Goal: Task Accomplishment & Management: Use online tool/utility

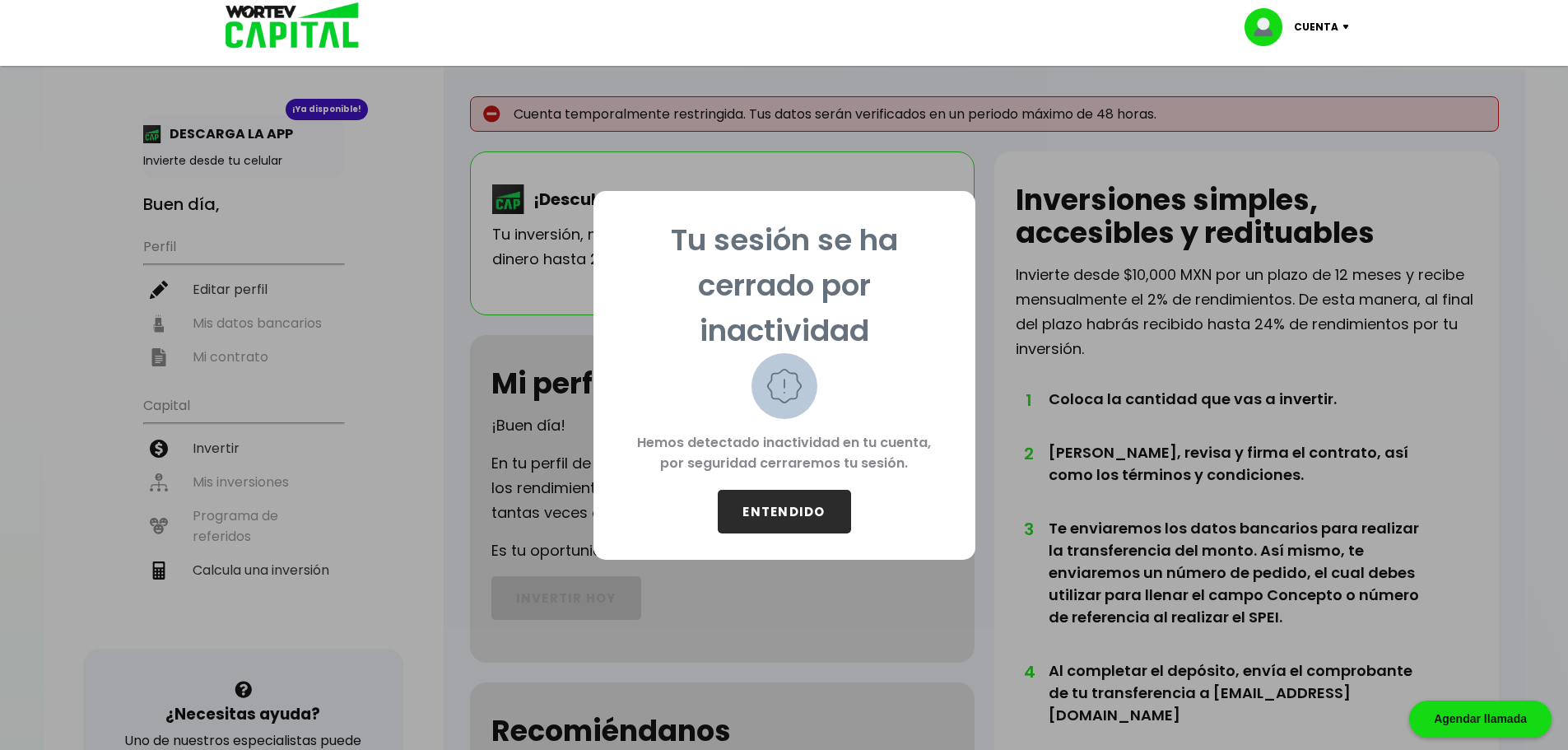
click at [794, 499] on button "ENTENDIDO" at bounding box center [784, 511] width 134 height 43
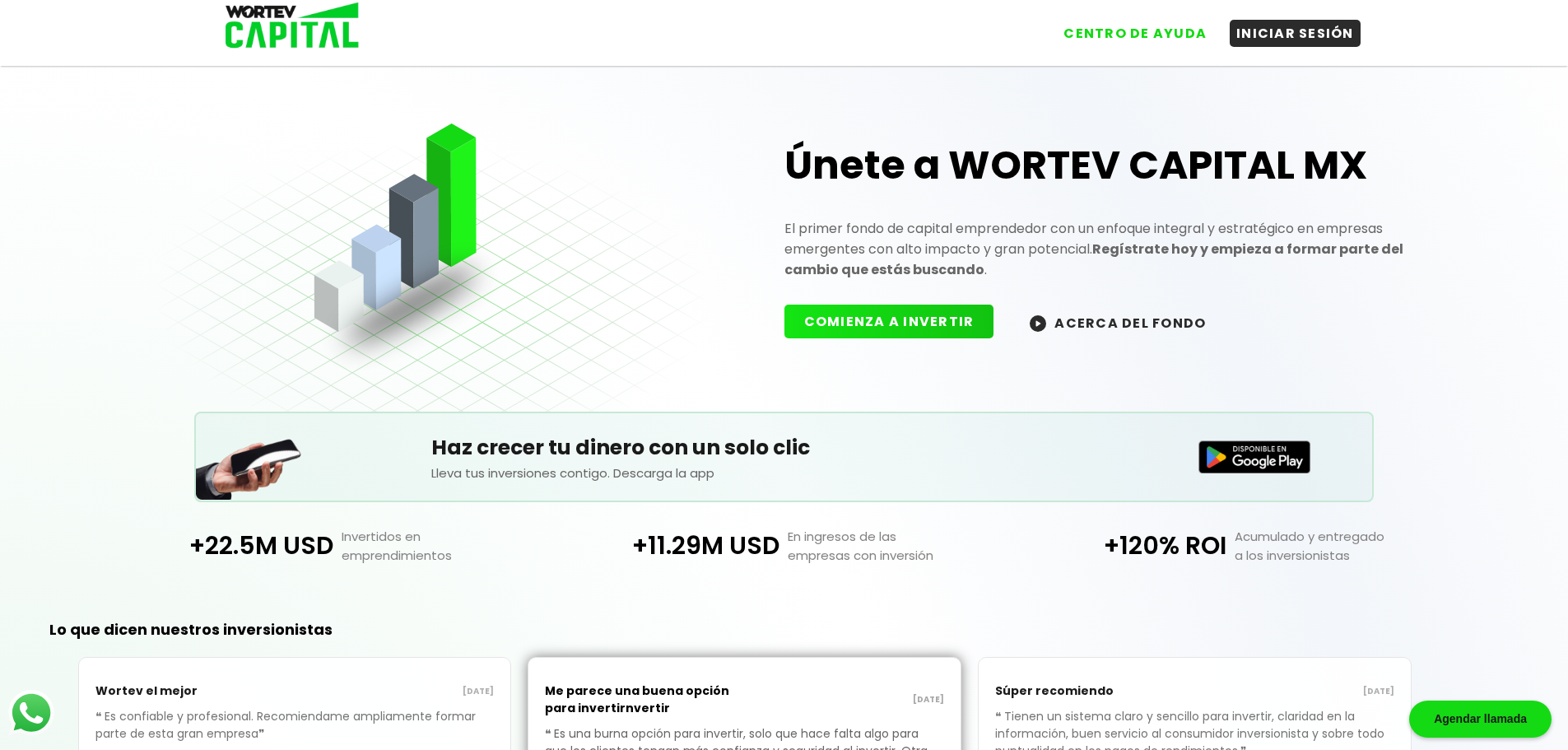
click at [1289, 53] on div "CENTRO DE AYUDA INICIAR SESIÓN" at bounding box center [784, 26] width 1153 height 54
click at [1300, 38] on button "INICIAR SESIÓN" at bounding box center [1295, 33] width 131 height 27
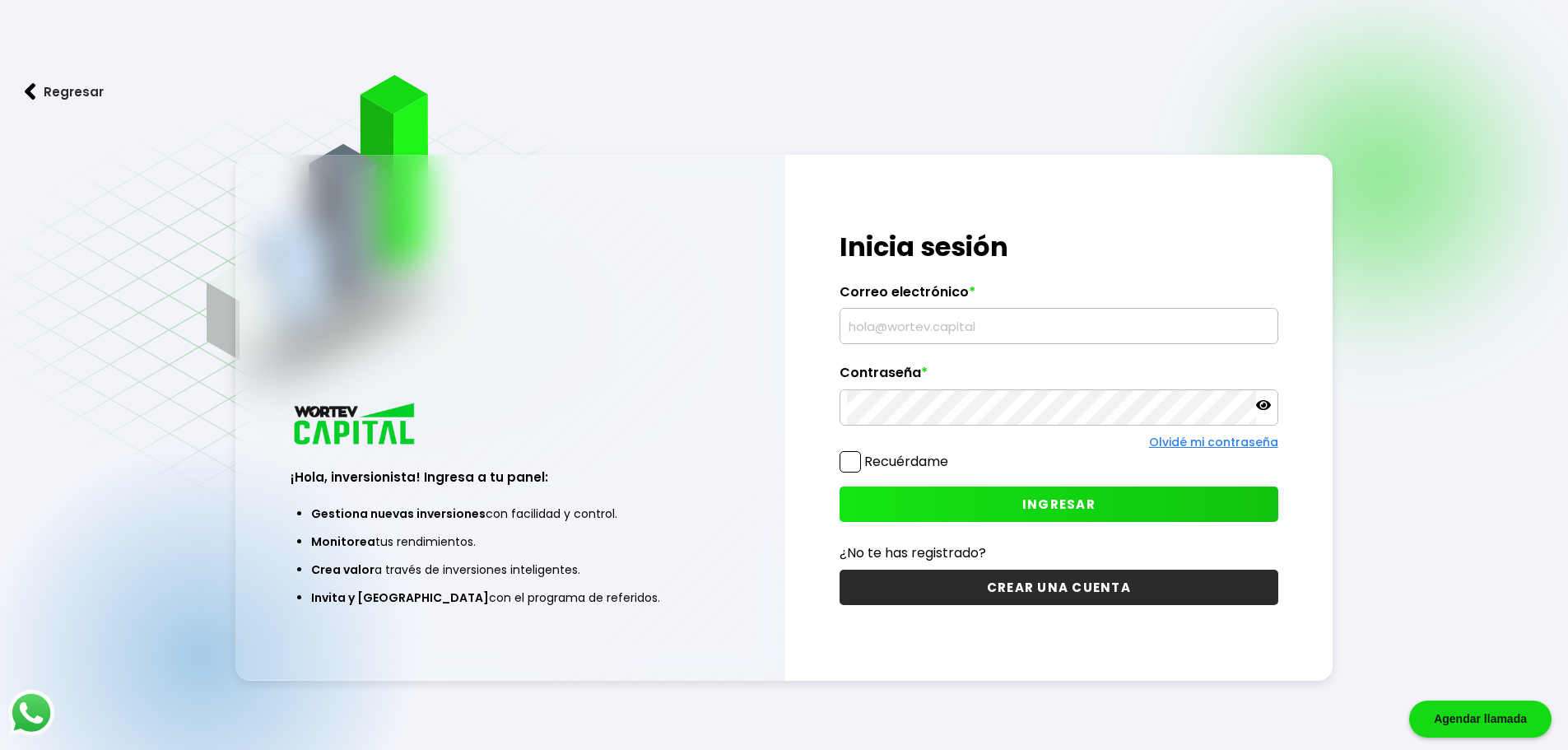
type input "[EMAIL_ADDRESS][DOMAIN_NAME]"
click at [872, 459] on label "Recuérdame" at bounding box center [906, 461] width 84 height 19
click at [952, 453] on input "Recuérdame" at bounding box center [952, 453] width 0 height 0
click at [931, 505] on button "INGRESAR" at bounding box center [1058, 505] width 439 height 36
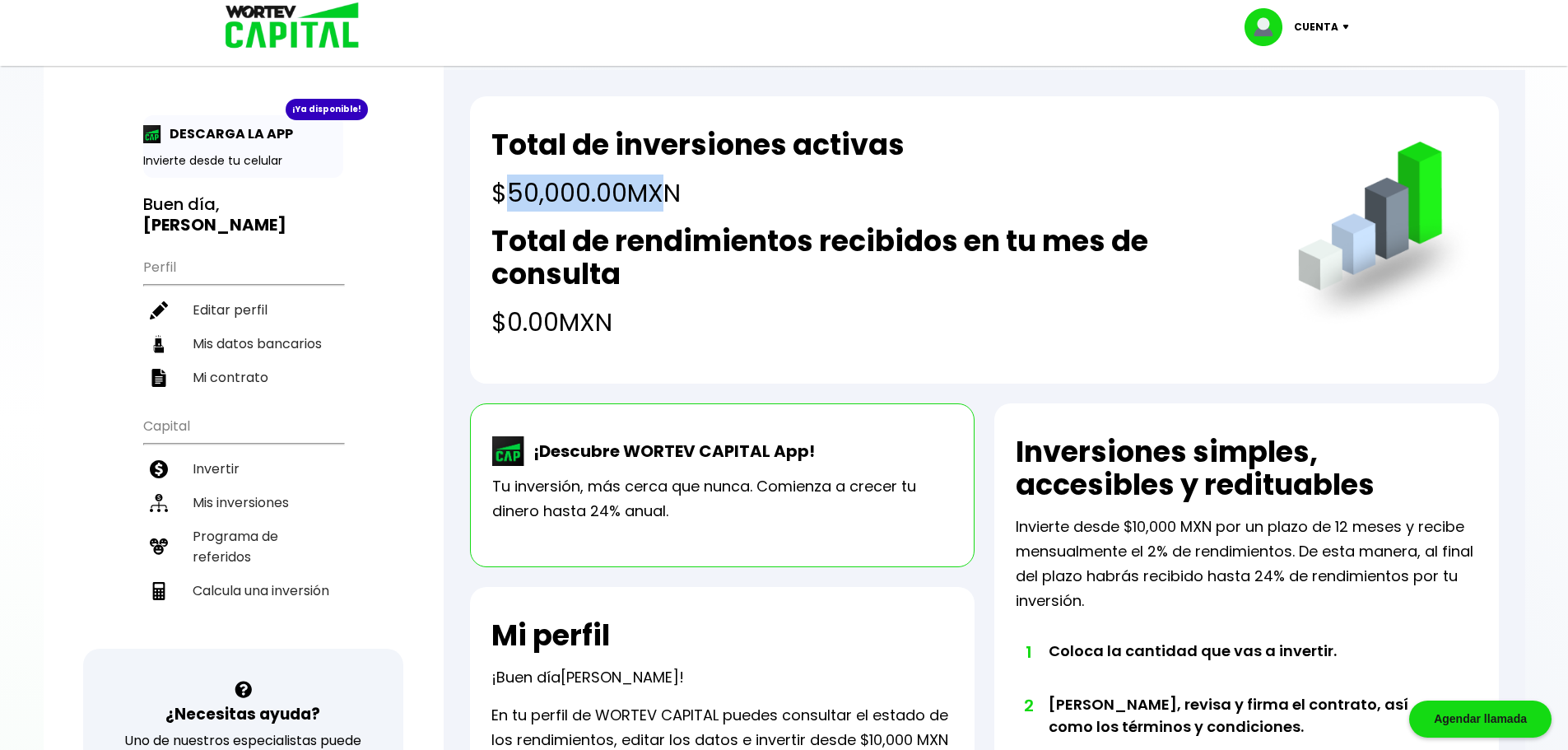
drag, startPoint x: 510, startPoint y: 197, endPoint x: 786, endPoint y: 182, distance: 276.4
type textarea "50,000.00 MXN"
click at [758, 183] on h4 "$50,000.00 MXN" at bounding box center [698, 193] width 413 height 37
click at [786, 182] on h4 "$50,000.00 MXN" at bounding box center [698, 193] width 413 height 37
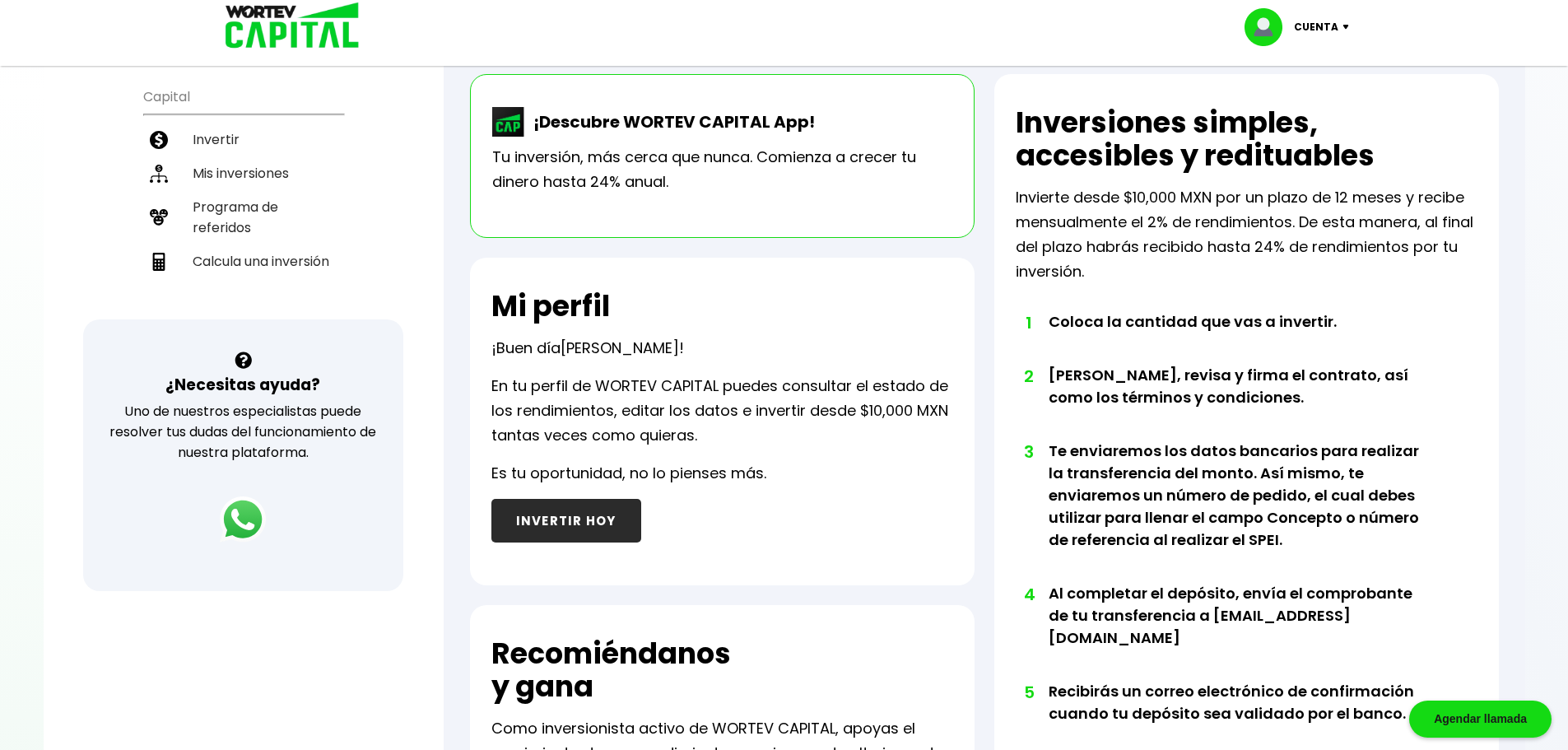
scroll to position [164, 0]
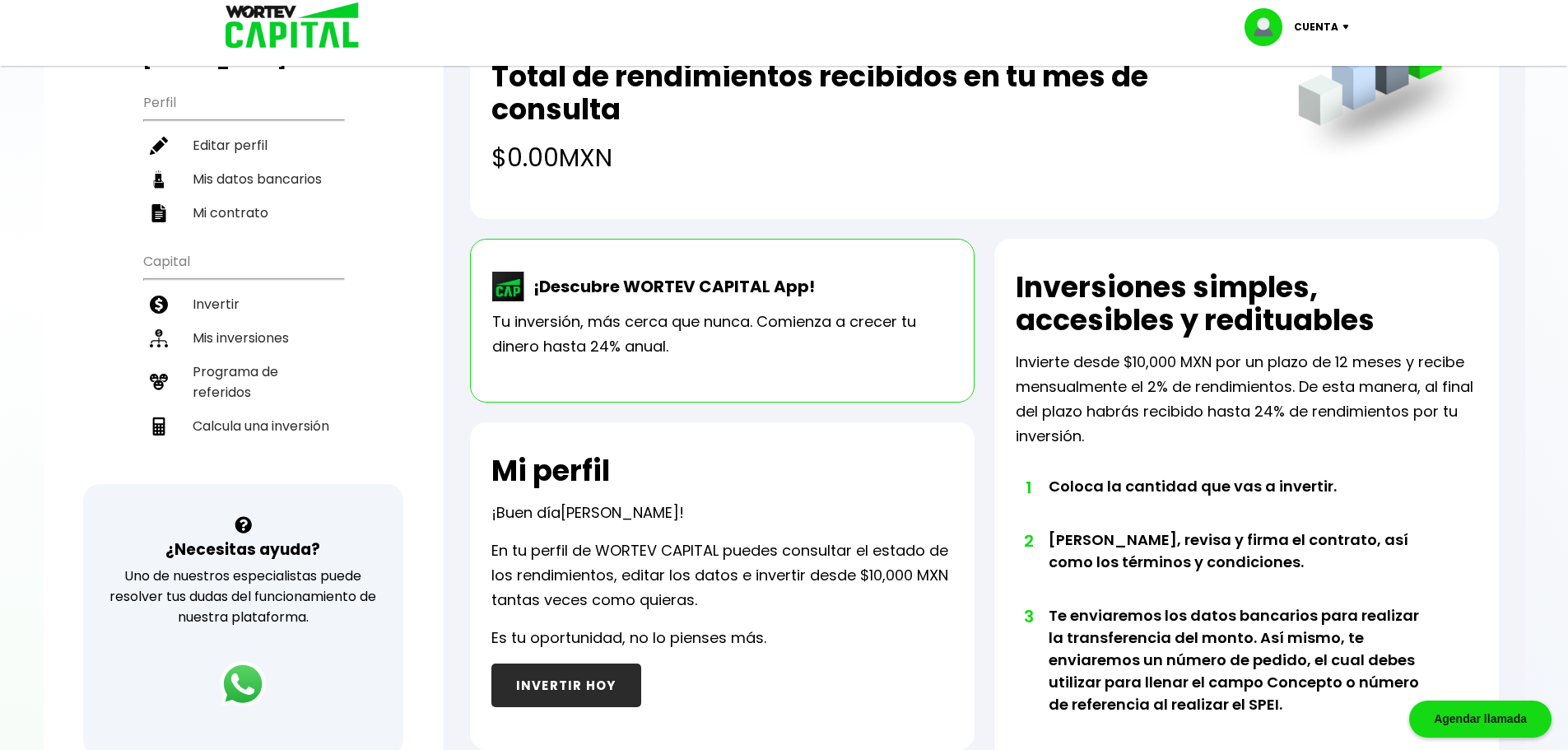
click at [239, 355] on li "Programa de referidos" at bounding box center [243, 382] width 200 height 55
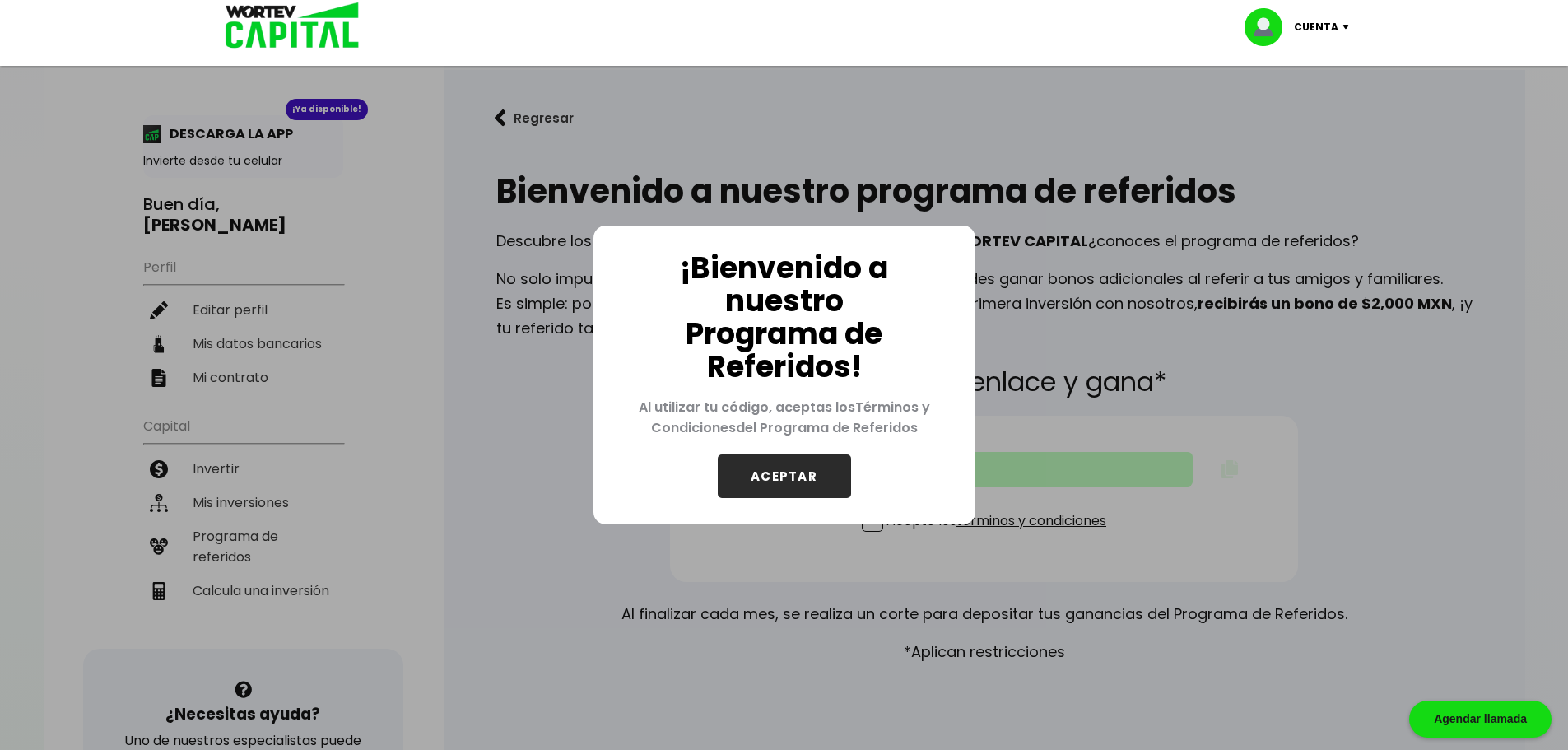
click at [812, 487] on button "ACEPTAR" at bounding box center [784, 476] width 134 height 43
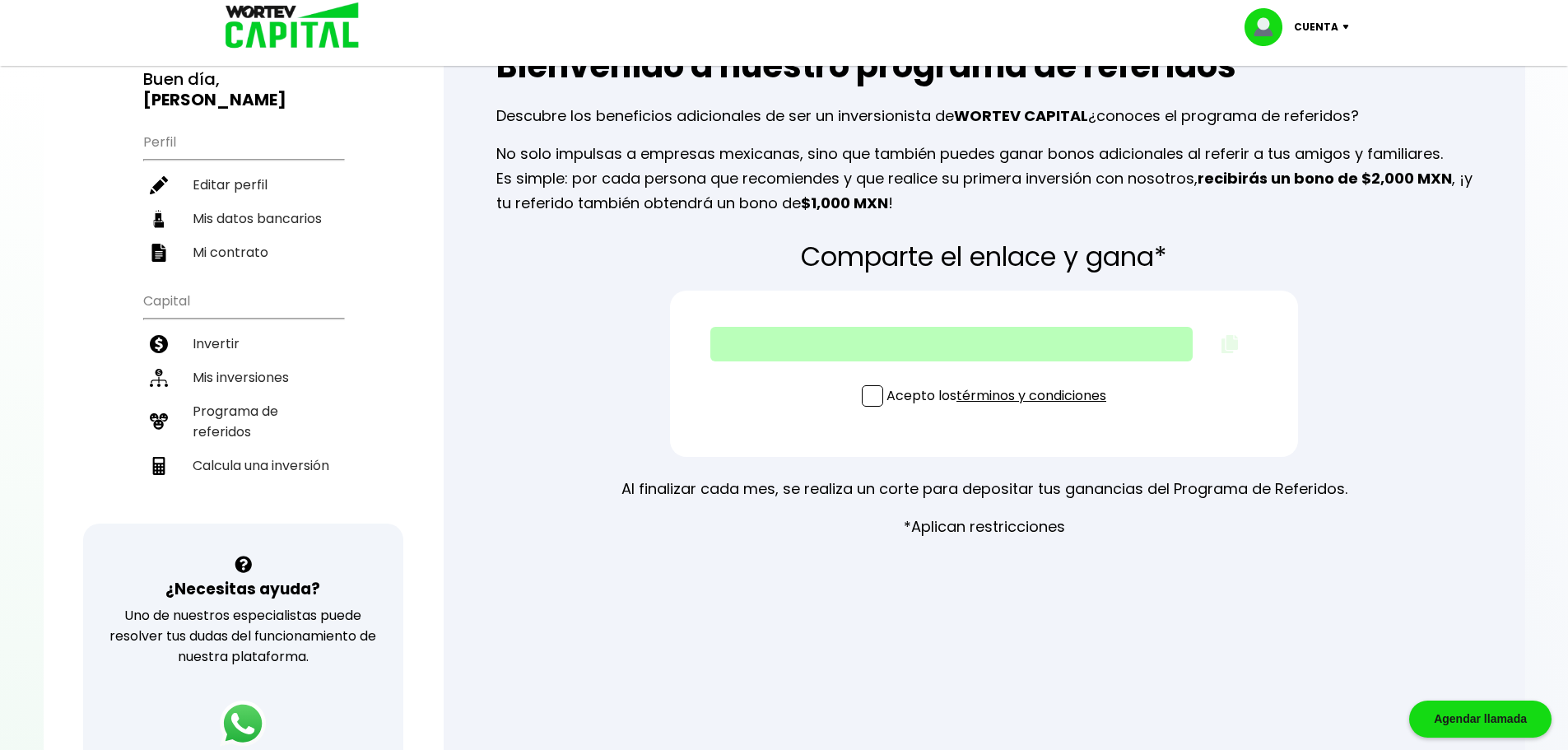
scroll to position [164, 0]
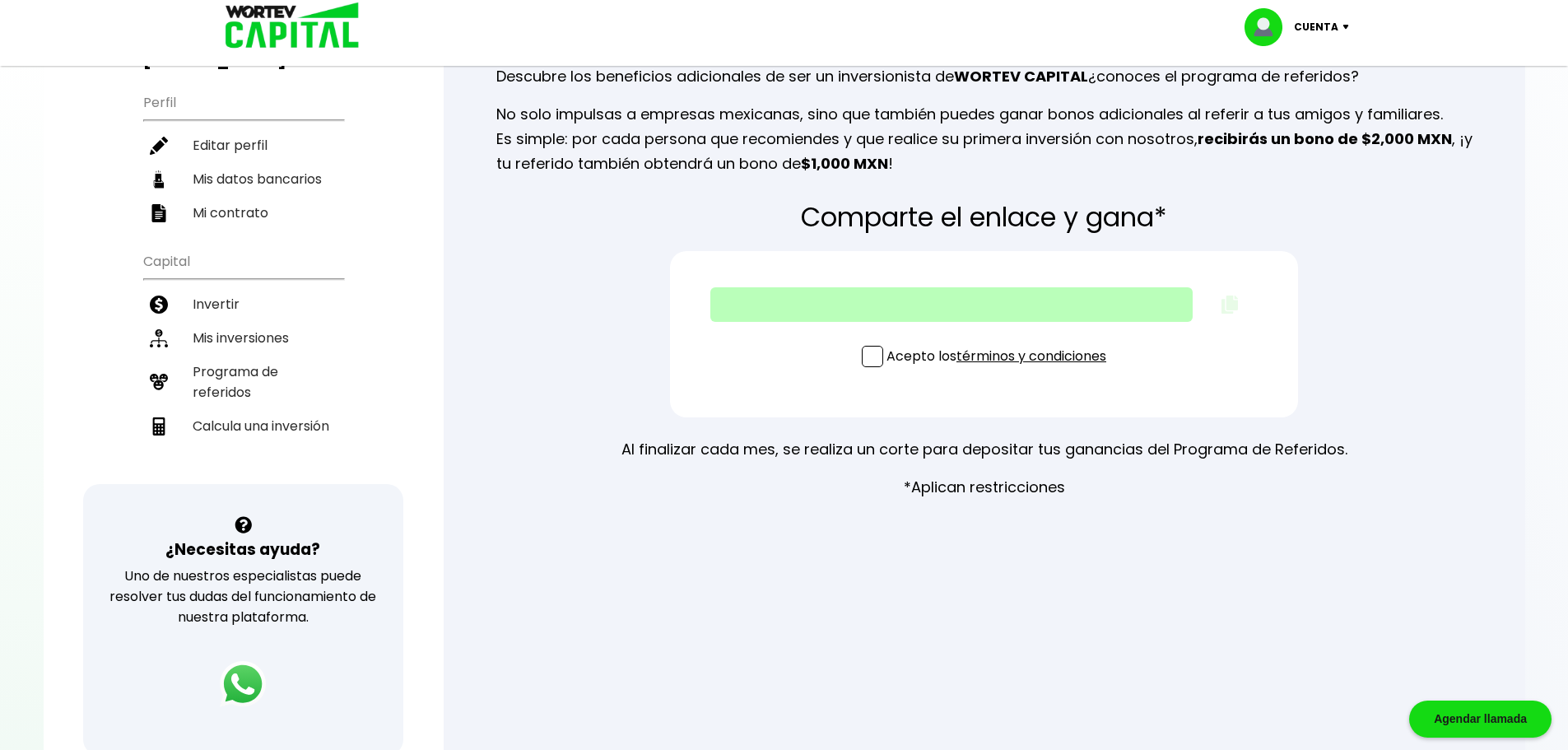
click at [875, 355] on span at bounding box center [873, 356] width 21 height 21
click at [1000, 369] on input "Acepto los términos y condiciones" at bounding box center [1000, 369] width 0 height 0
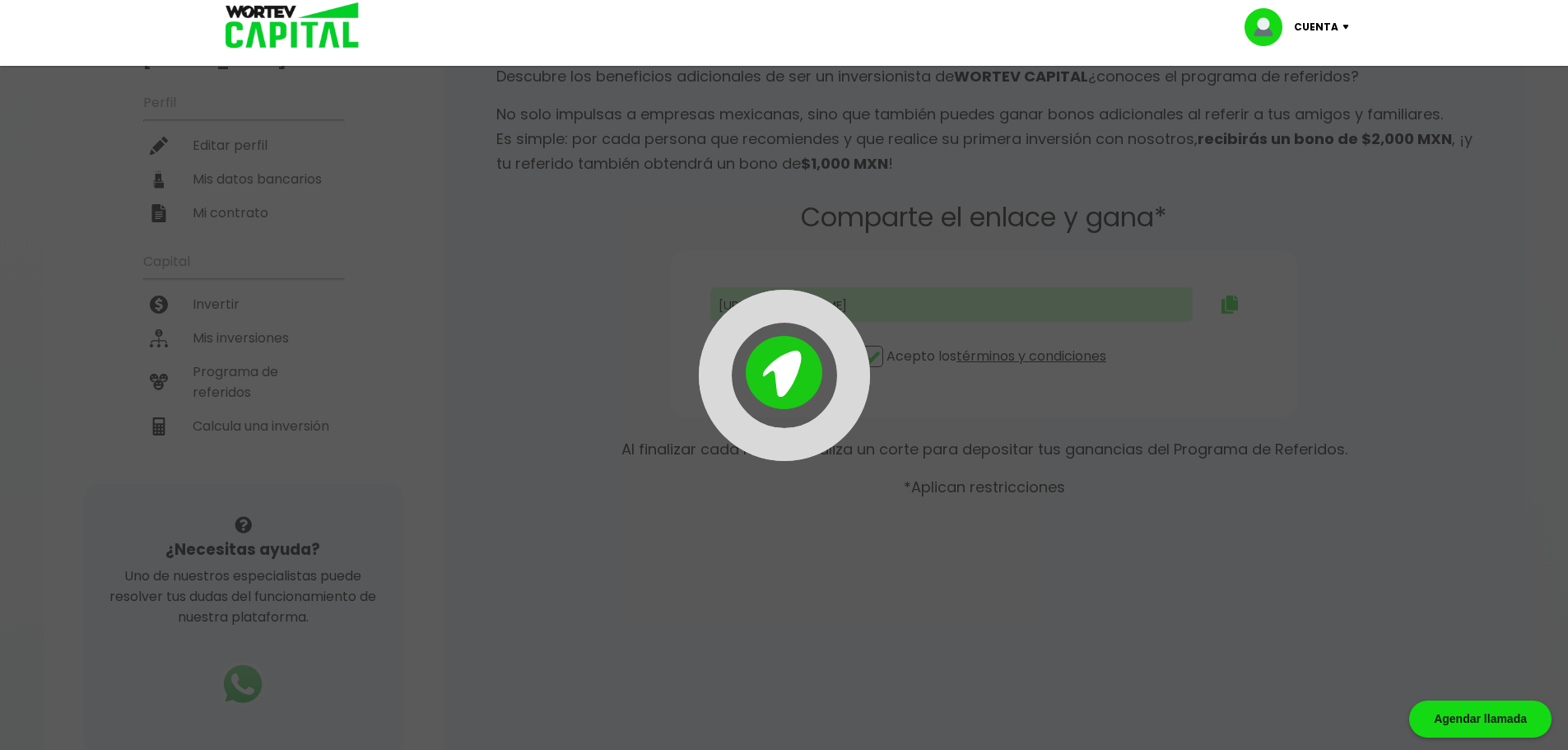
type input "https://panel-mx.wortev.capital/register?ref=santoscampos8"
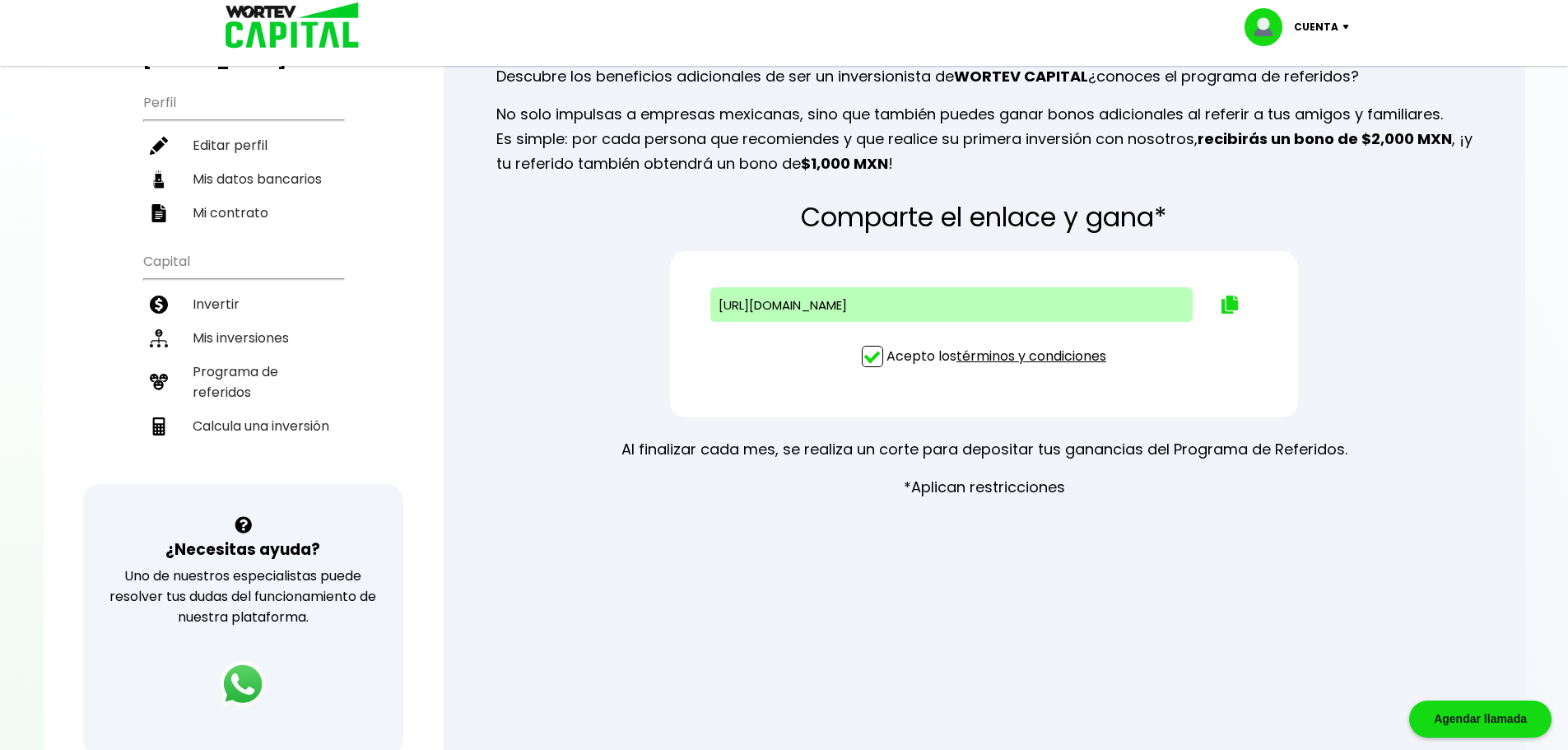
click at [613, 357] on div "Comparte el enlace y gana* https://panel-mx.wortev.capital/register?ref=santosc…" at bounding box center [985, 351] width 1029 height 324
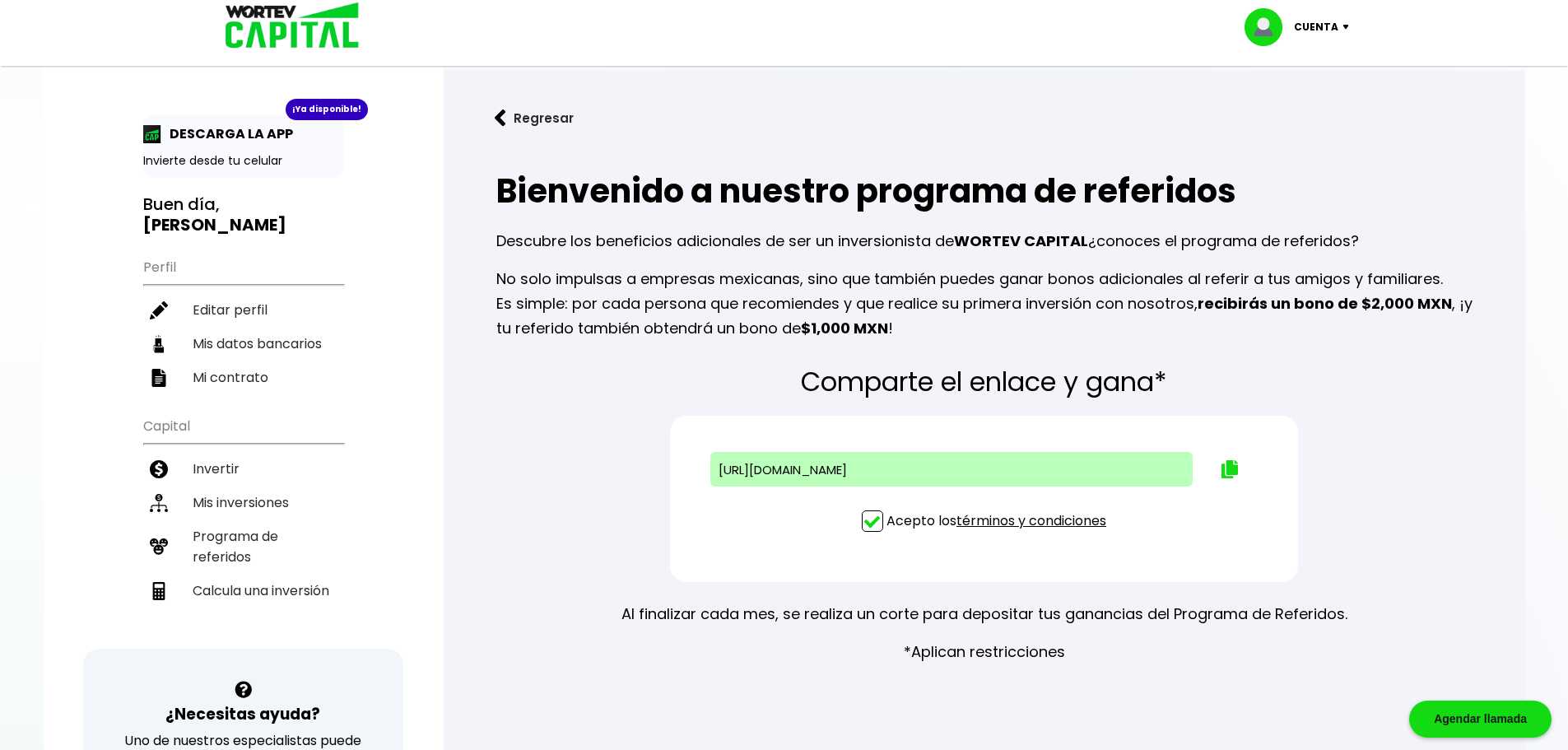
click at [256, 452] on li "Invertir" at bounding box center [243, 469] width 200 height 34
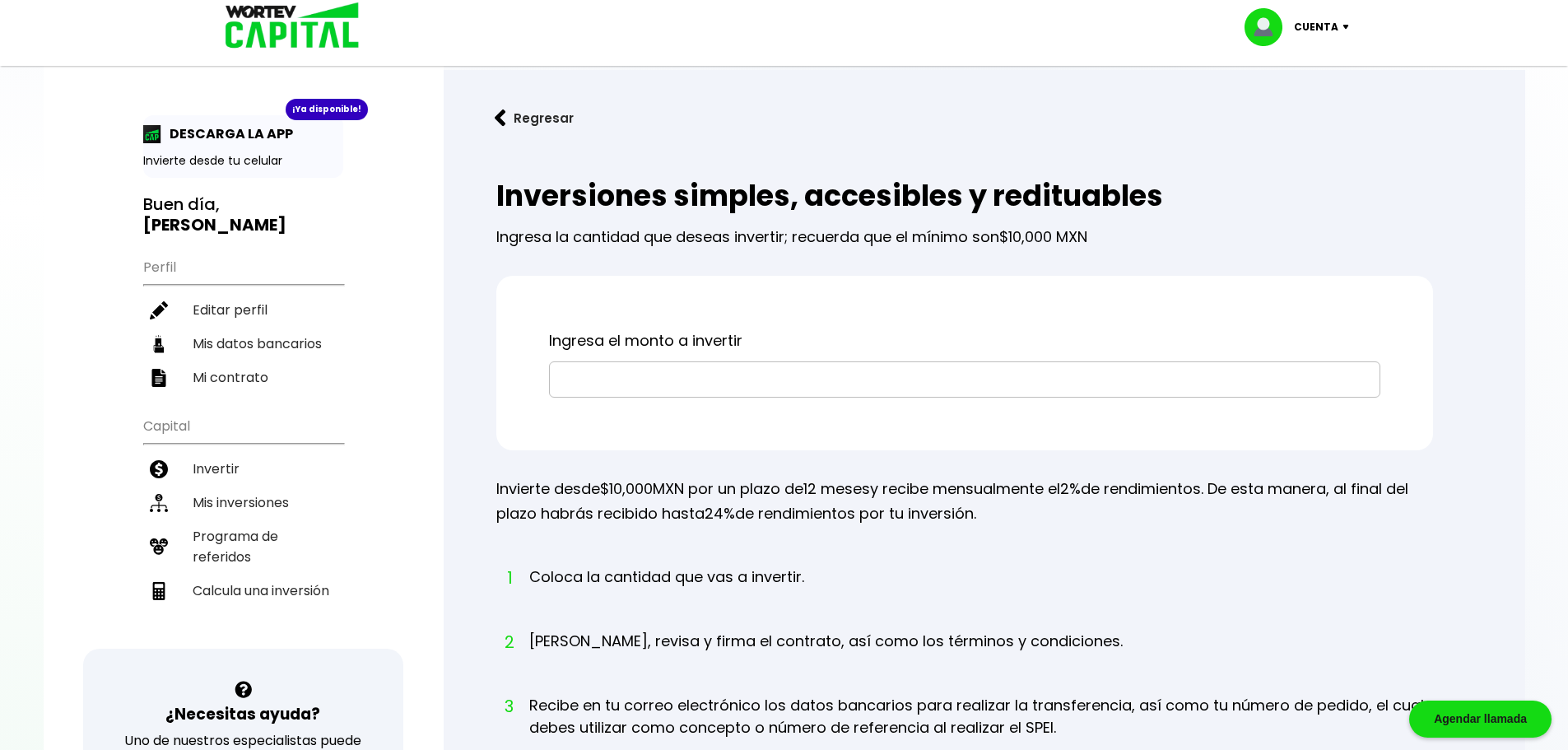
click at [258, 486] on li "Mis inversiones" at bounding box center [243, 503] width 200 height 34
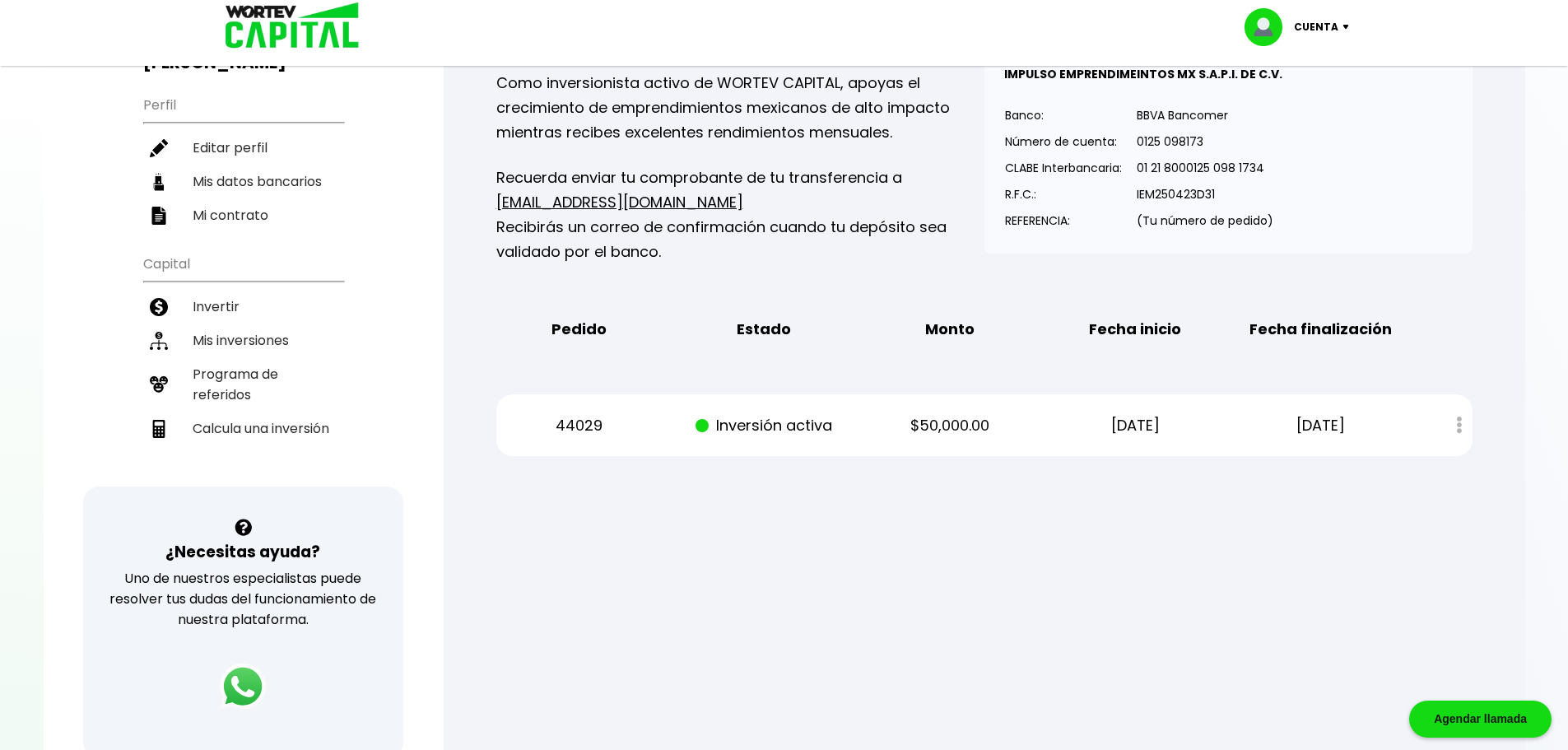
scroll to position [329, 0]
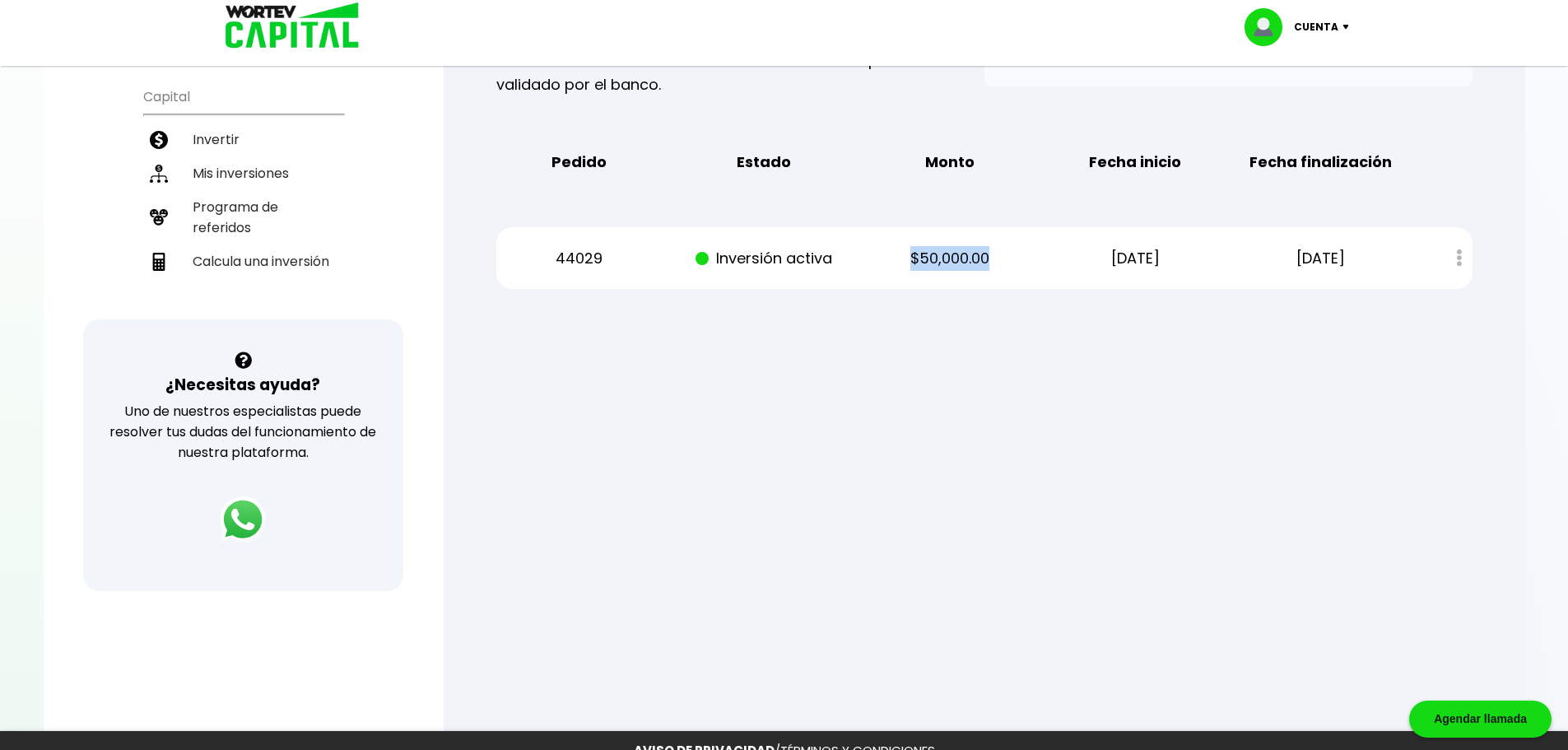
drag, startPoint x: 910, startPoint y: 251, endPoint x: 1020, endPoint y: 257, distance: 110.2
click at [1020, 257] on p "$50,000.00" at bounding box center [950, 258] width 157 height 25
click at [1456, 257] on div "Estado de cuenta" at bounding box center [1447, 258] width 49 height 36
click at [1461, 257] on div "Estado de cuenta" at bounding box center [1447, 258] width 49 height 36
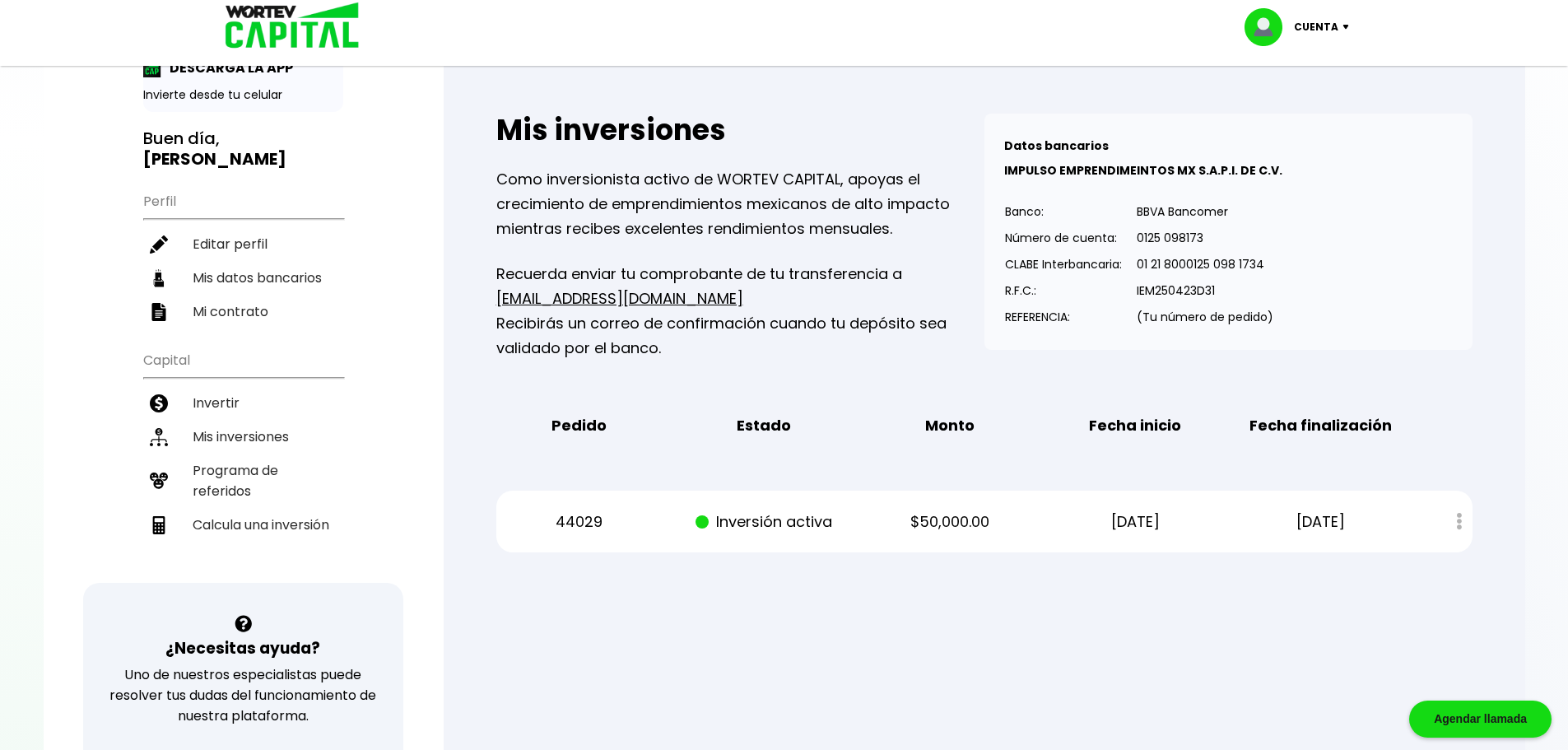
scroll to position [0, 0]
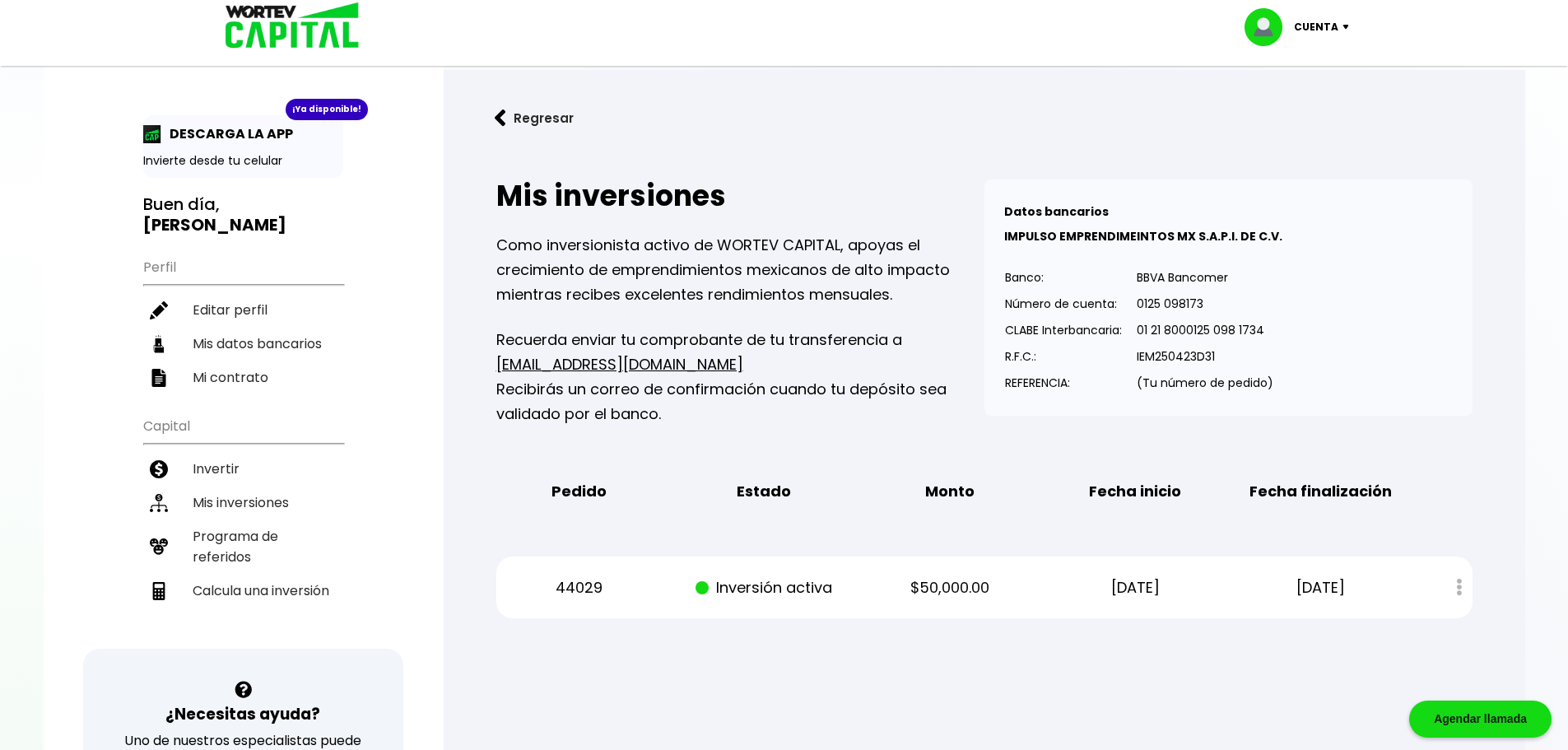
click at [234, 574] on li "Calcula una inversión" at bounding box center [243, 591] width 200 height 34
select select "1"
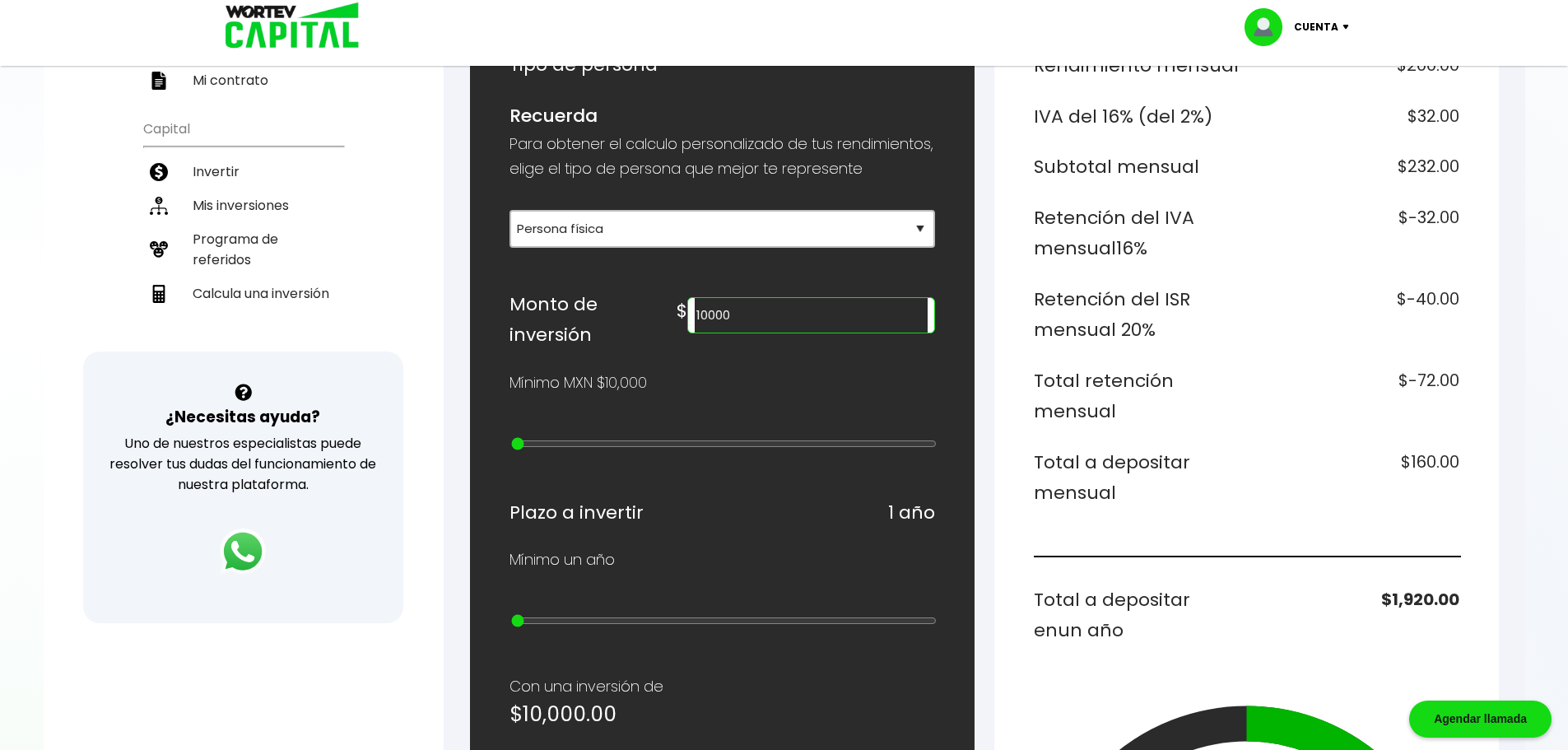
scroll to position [329, 0]
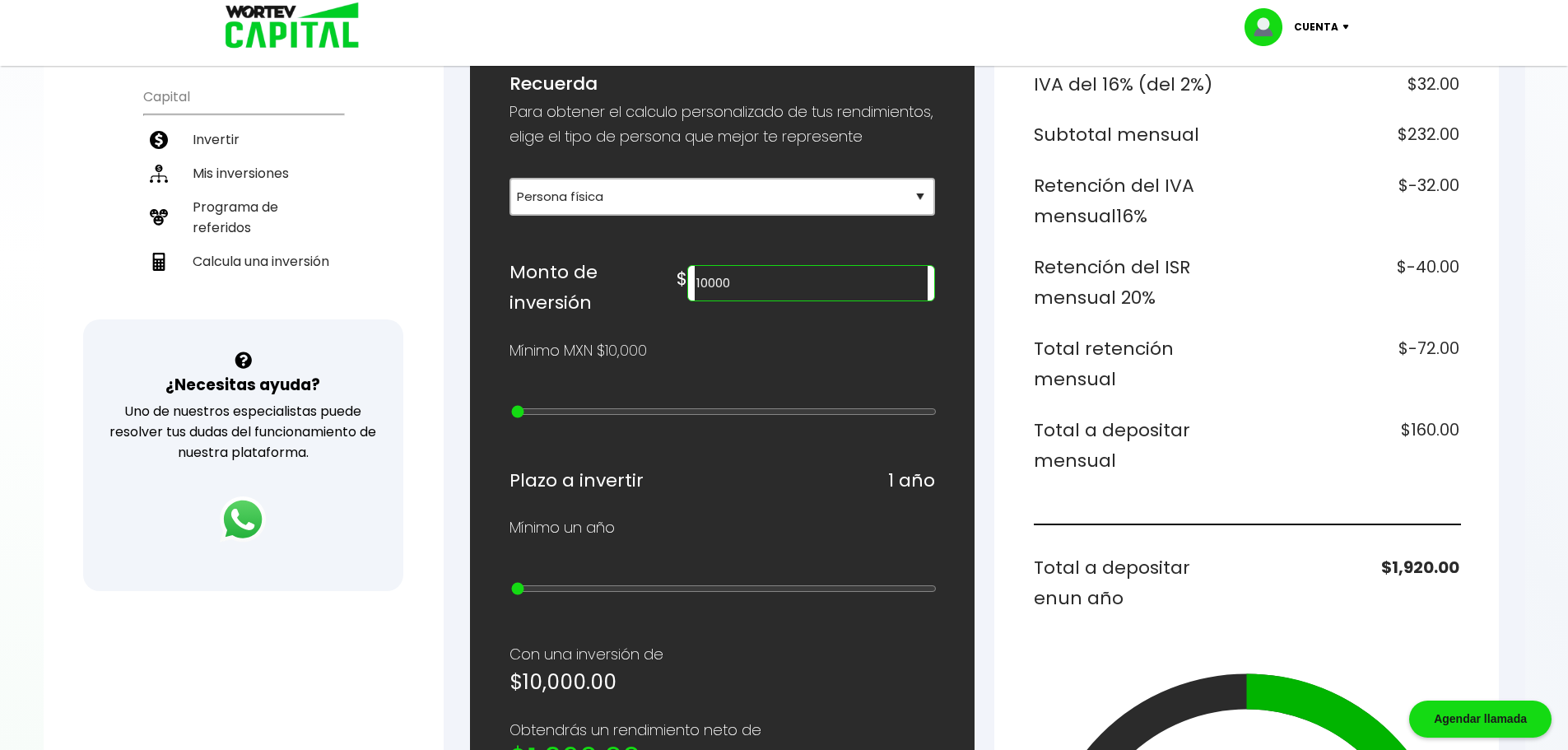
click at [827, 301] on input "10000" at bounding box center [810, 283] width 232 height 35
type input "50000"
click at [1369, 417] on h6 "$800.00" at bounding box center [1356, 446] width 206 height 61
click at [1237, 450] on h6 "Total a depositar mensual" at bounding box center [1137, 446] width 206 height 61
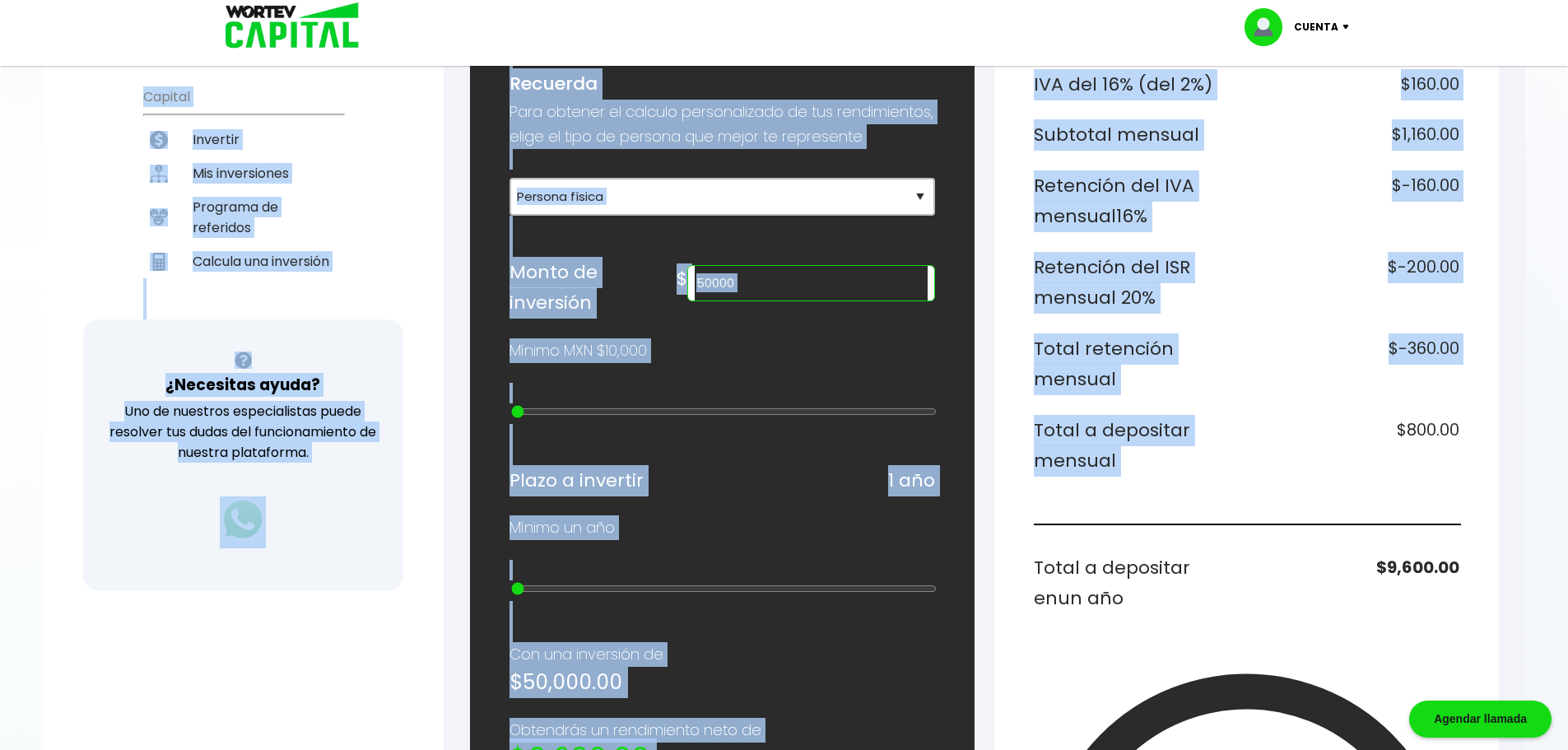
drag, startPoint x: 1376, startPoint y: 432, endPoint x: 1558, endPoint y: 469, distance: 185.7
click at [1525, 469] on div "¡Ya disponible! DESCARGA LA APP Invierte desde tu celular Buen día, SANTOS Perf…" at bounding box center [784, 499] width 1482 height 1623
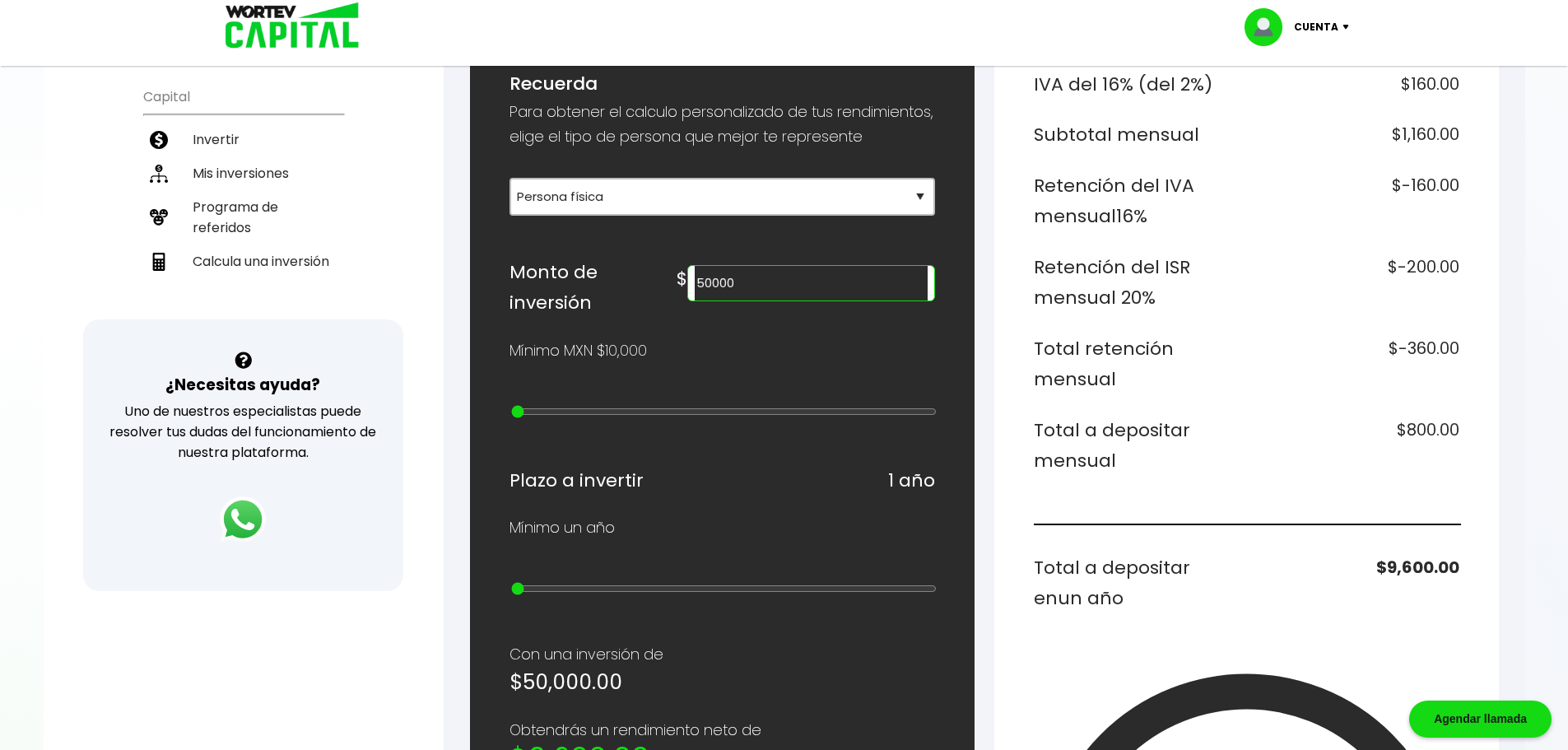
click at [1421, 476] on div "Monto a invertir $50,000.00 Rendimiento mensual $1,000.00 IVA del 16% (del 2%) …" at bounding box center [1246, 533] width 425 height 1130
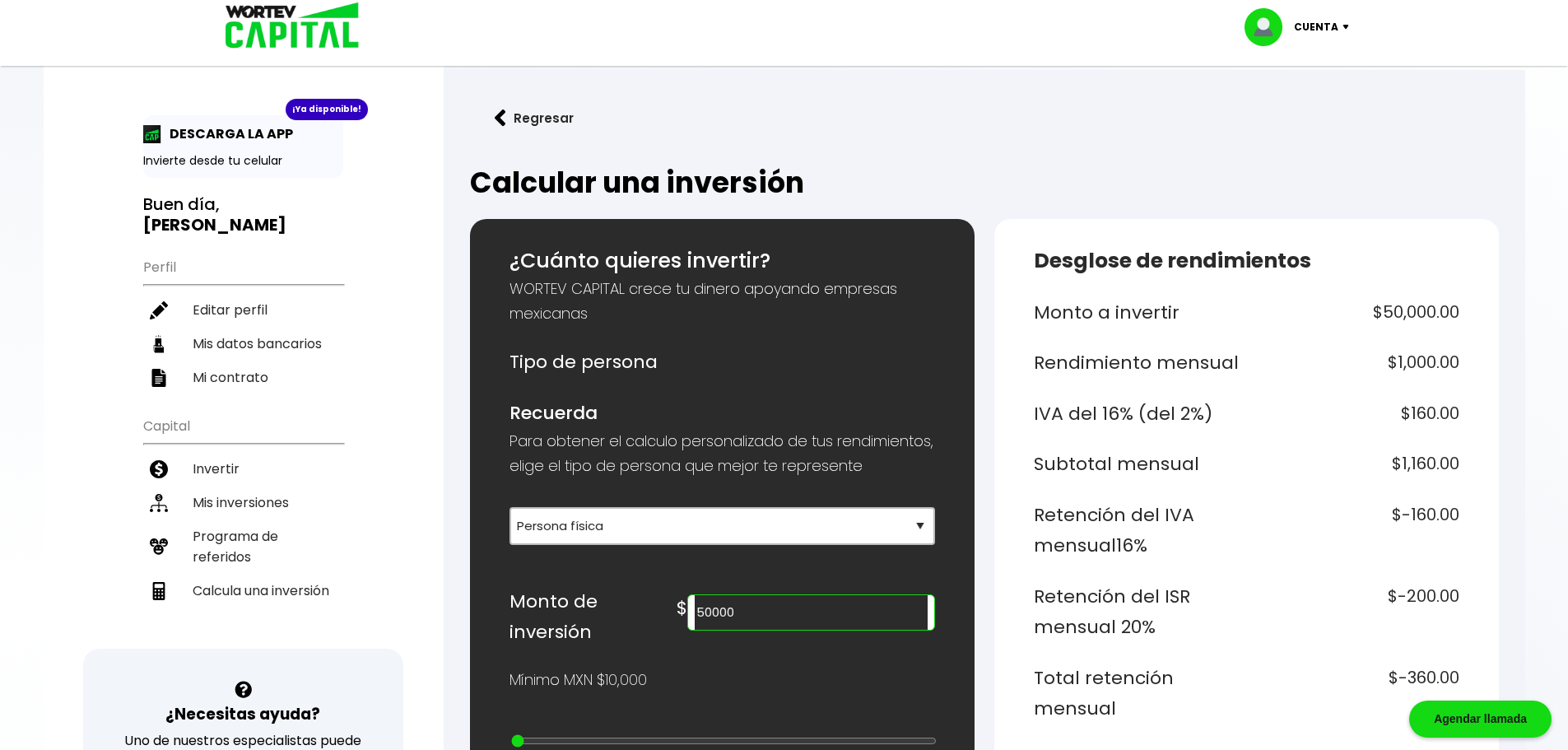
drag, startPoint x: 301, startPoint y: 163, endPoint x: 127, endPoint y: 98, distance: 185.7
click at [111, 102] on div "¡Ya disponible! DESCARGA LA APP Invierte desde tu celular Buen día, SANTOS Perf…" at bounding box center [244, 538] width 401 height 1044
click at [314, 169] on div "¡Ya disponible! DESCARGA LA APP Invierte desde tu celular" at bounding box center [243, 146] width 200 height 62
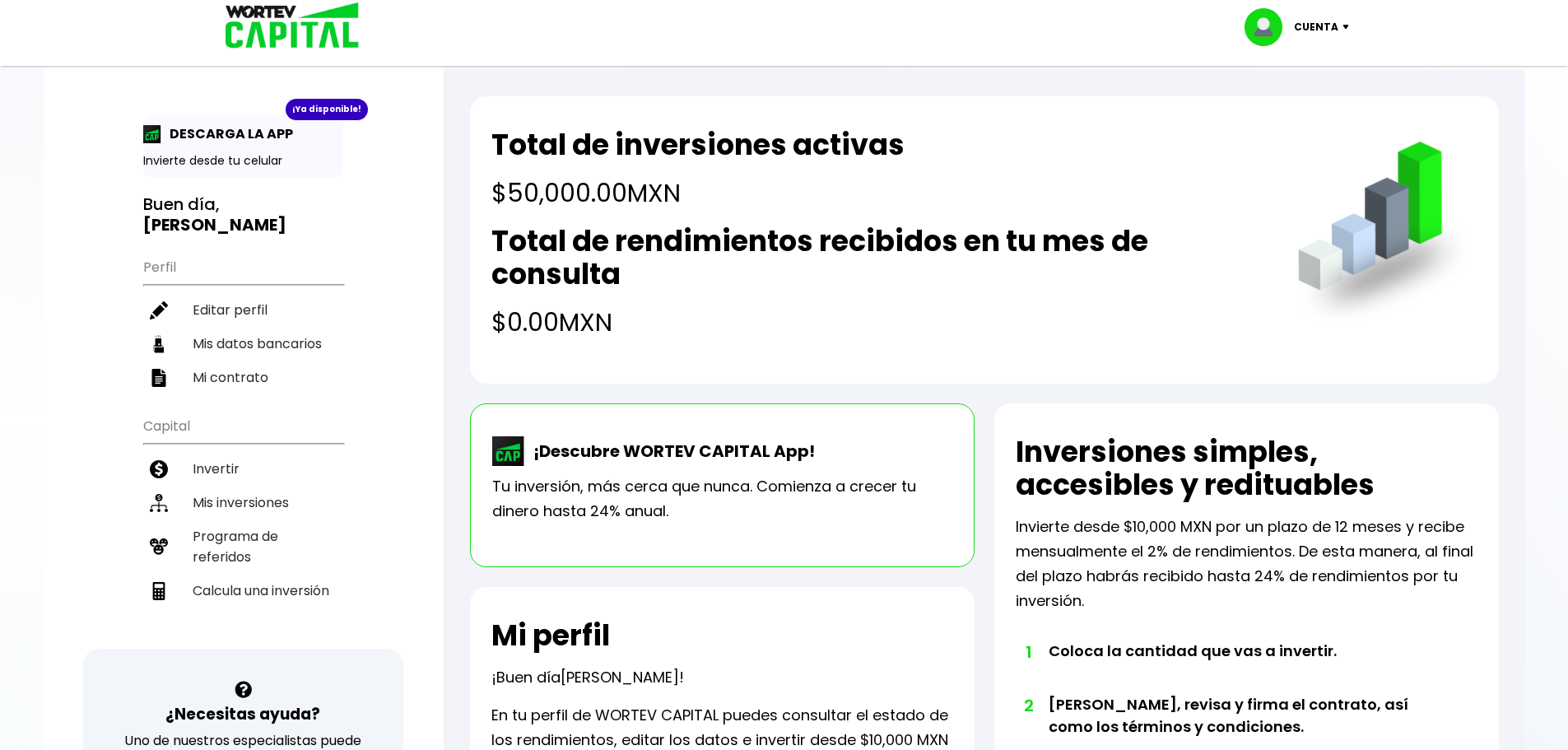
click at [1339, 31] on div "Cuenta" at bounding box center [1303, 27] width 116 height 38
click at [1301, 106] on li "Cerrar sesión" at bounding box center [1299, 110] width 132 height 34
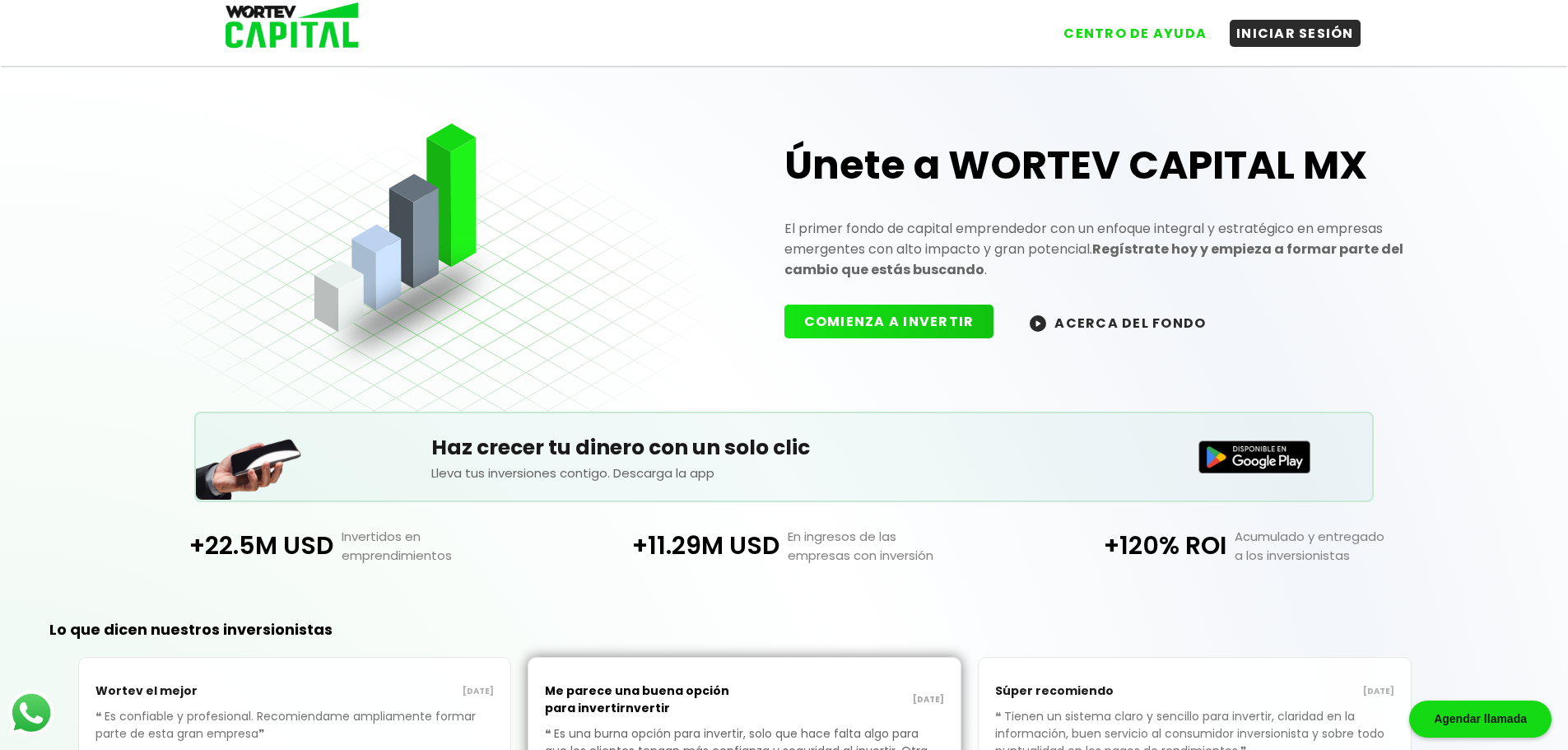
click at [1315, 36] on button "INICIAR SESIÓN" at bounding box center [1295, 33] width 131 height 27
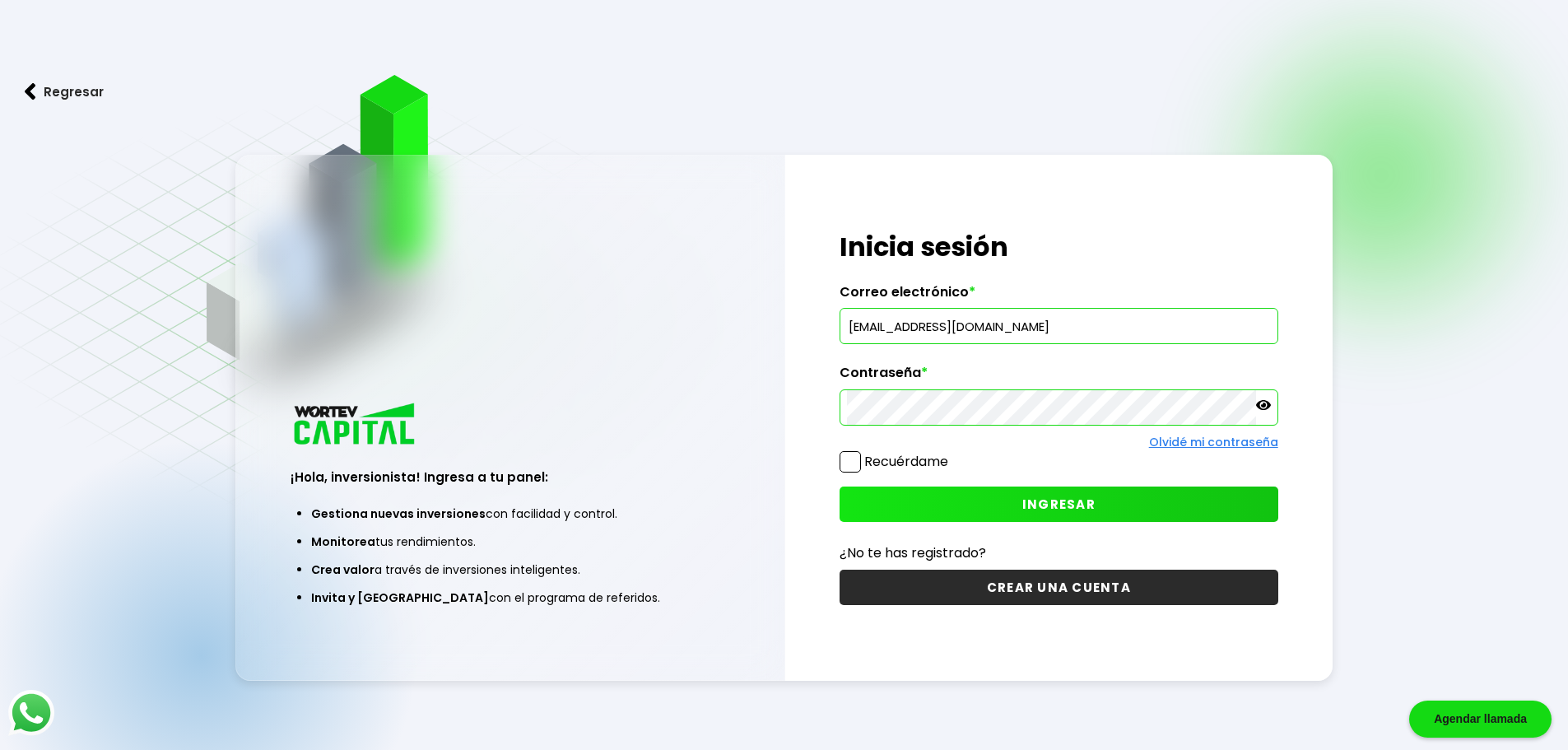
click at [954, 332] on input "[EMAIL_ADDRESS][DOMAIN_NAME]" at bounding box center [1059, 326] width 424 height 35
type input "[PERSON_NAME][EMAIL_ADDRESS][DOMAIN_NAME]"
click at [904, 468] on label "Recuérdame" at bounding box center [906, 461] width 84 height 19
click at [952, 453] on input "Recuérdame" at bounding box center [952, 453] width 0 height 0
click at [902, 513] on button "INGRESAR" at bounding box center [1058, 505] width 439 height 36
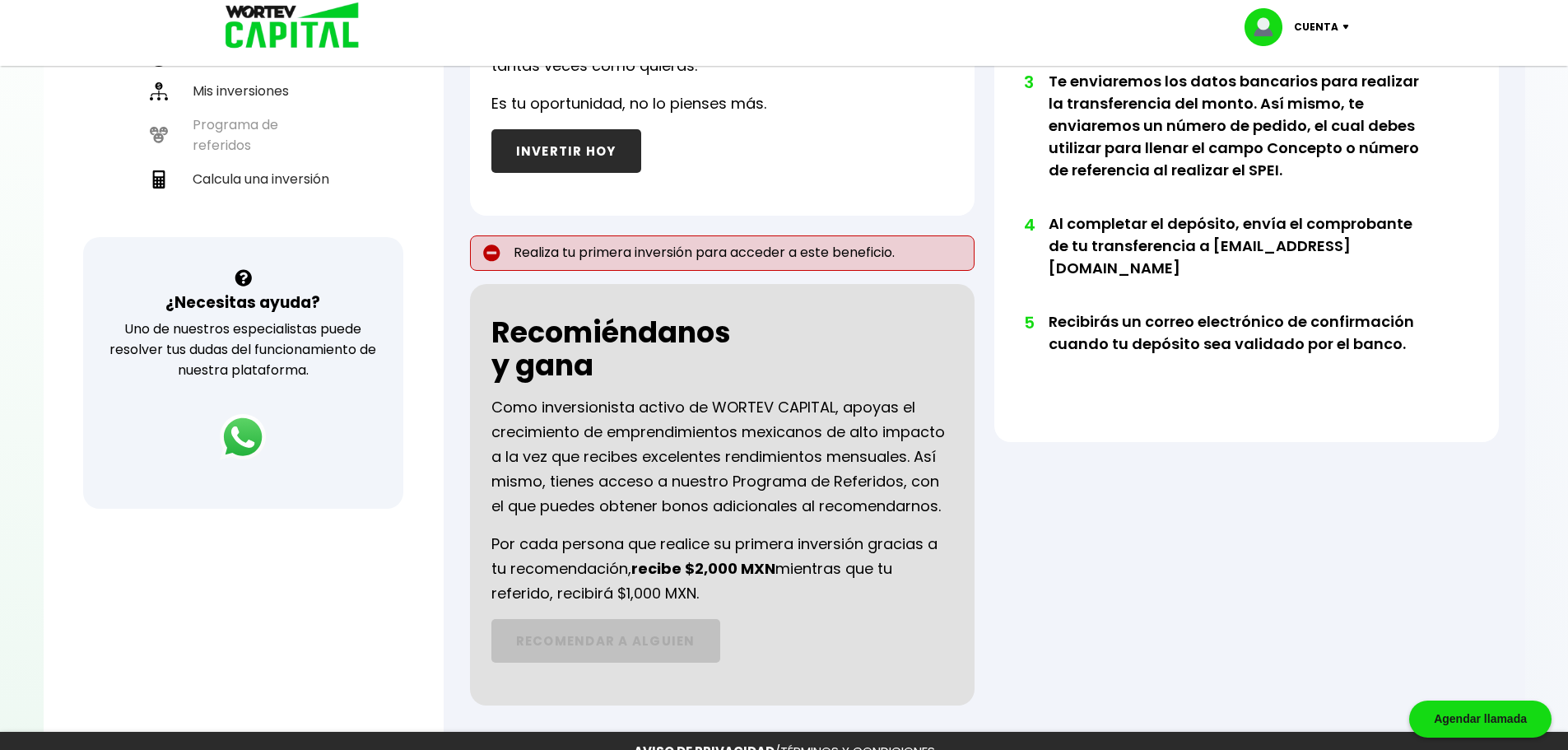
scroll to position [521, 0]
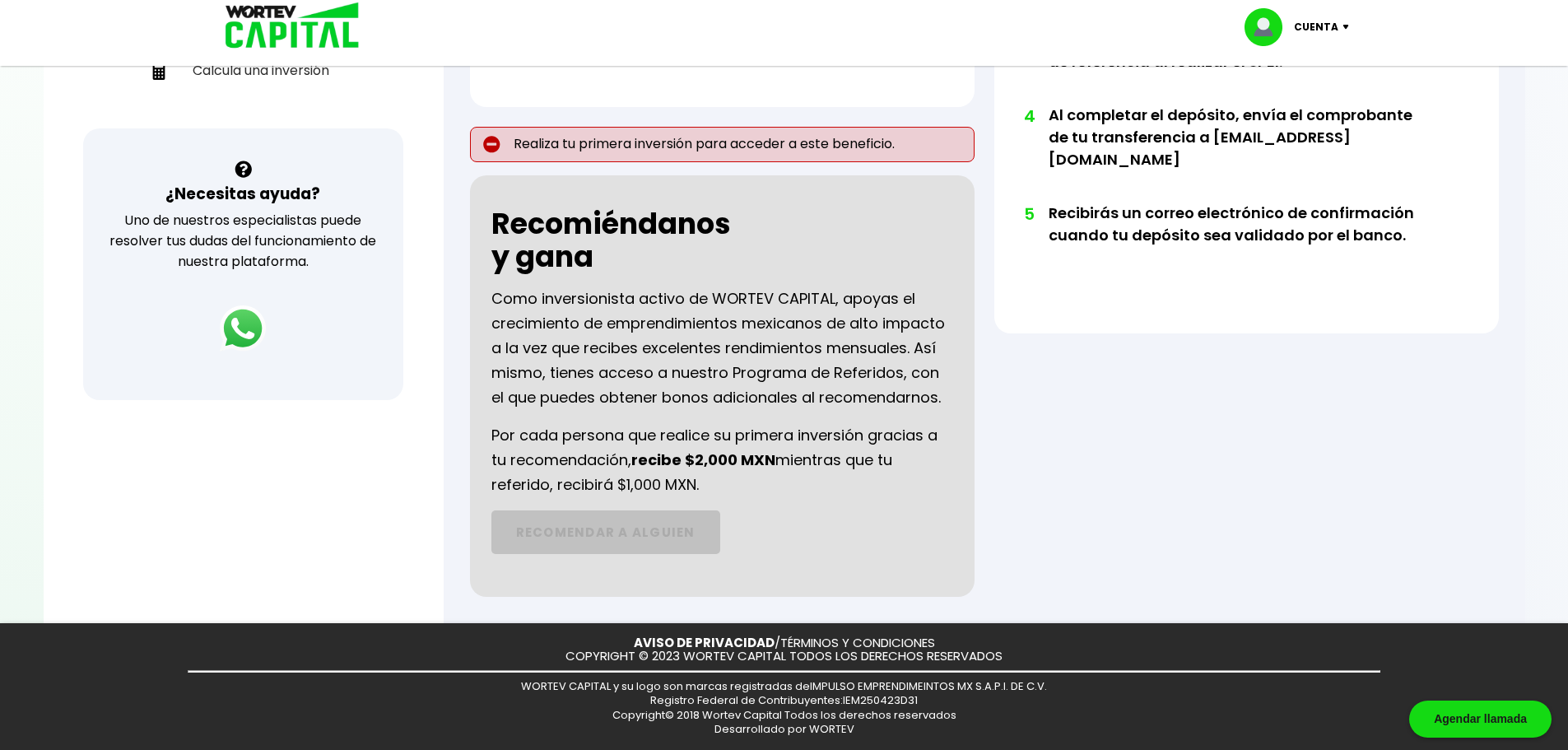
drag, startPoint x: 708, startPoint y: 447, endPoint x: 777, endPoint y: 480, distance: 76.5
type textarea "cada persona que realice su primera inversión gracias a tu recomendación, recib…"
click at [777, 480] on p "Por cada persona que realice su primera inversión gracias a tu recomendación, r…" at bounding box center [723, 460] width 462 height 74
click at [813, 494] on p "Por cada persona que realice su primera inversión gracias a tu recomendación, r…" at bounding box center [723, 460] width 462 height 74
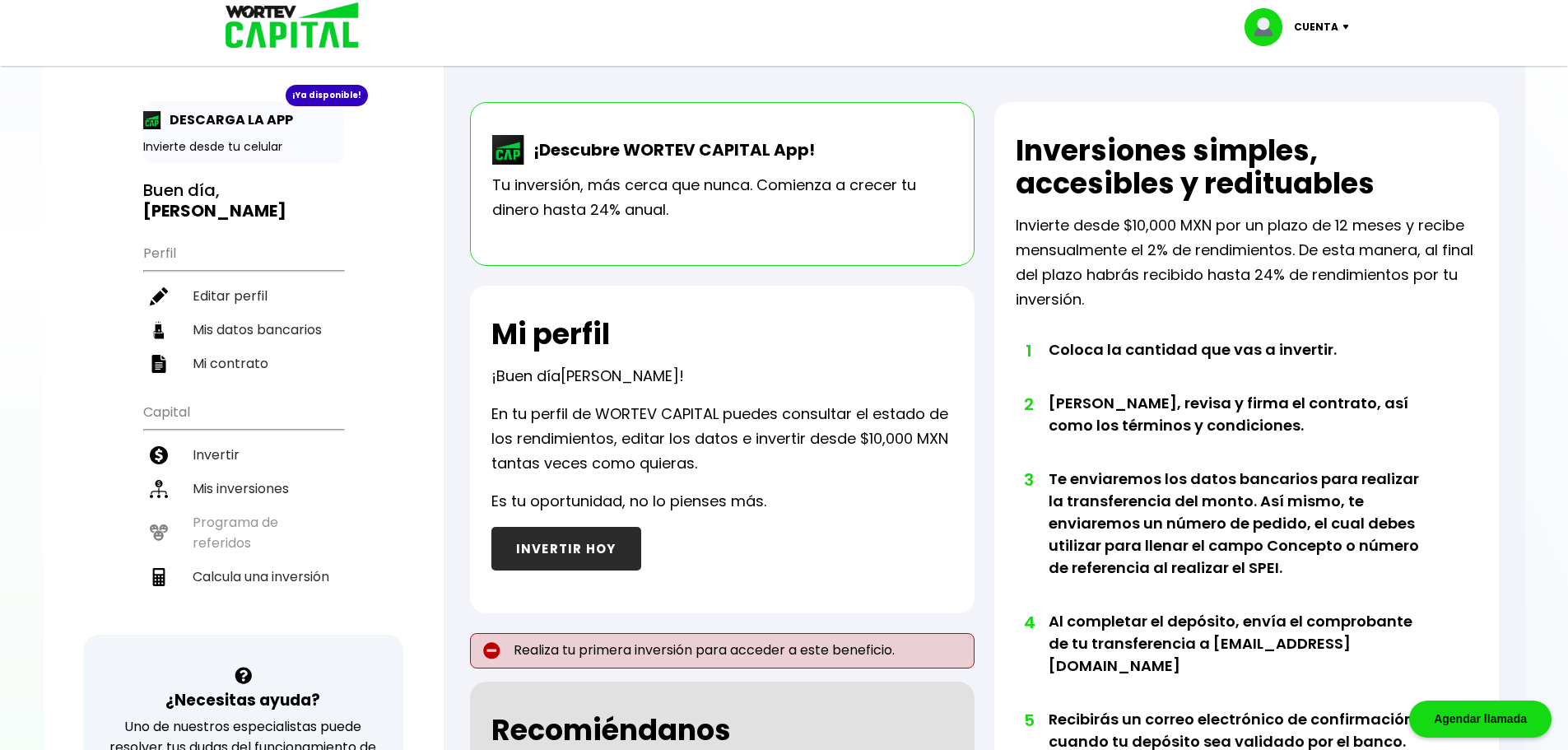
scroll to position [0, 0]
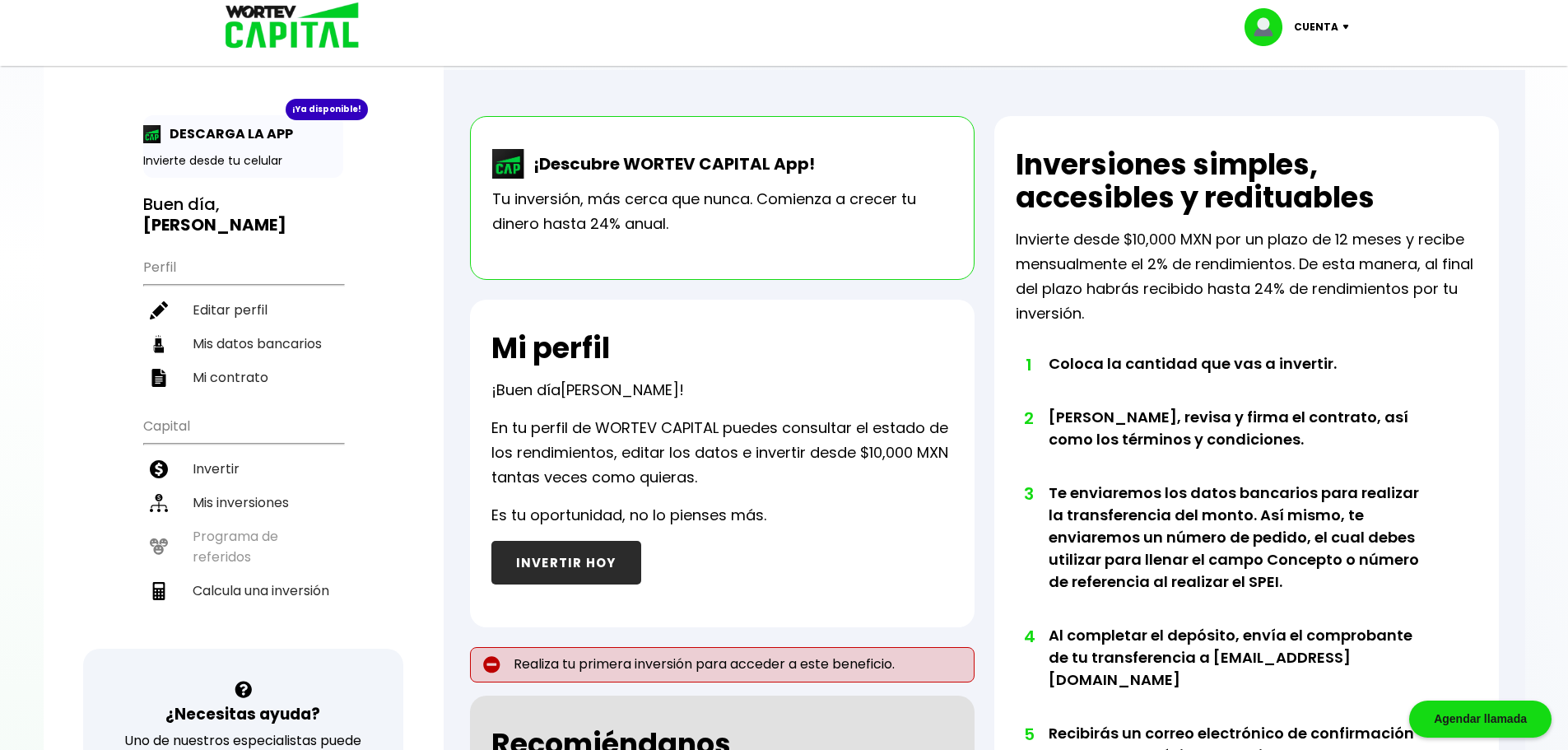
click at [240, 550] on ul "Capital Invertir Mis inversiones Programa de referidos Calcula una inversión" at bounding box center [243, 528] width 200 height 241
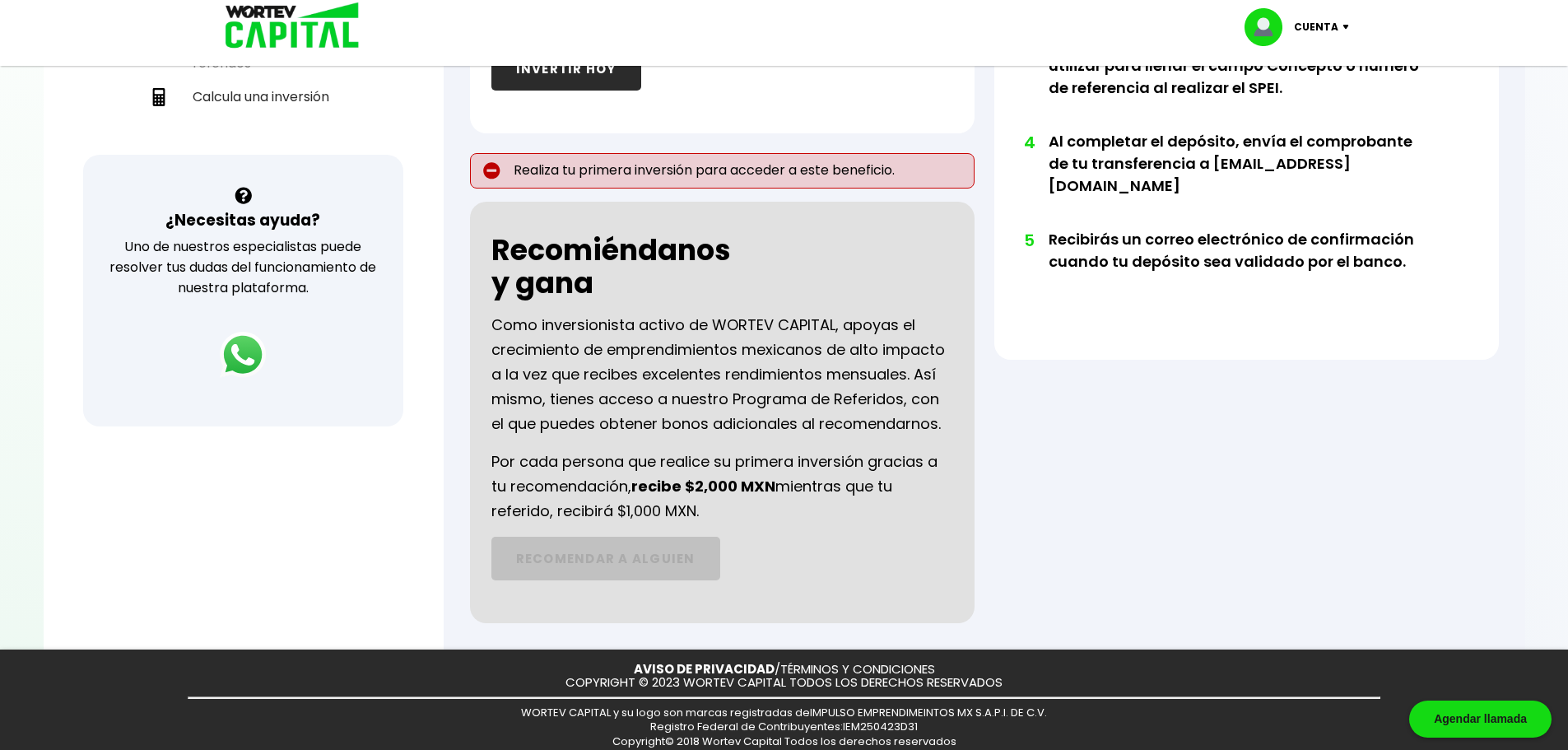
scroll to position [164, 0]
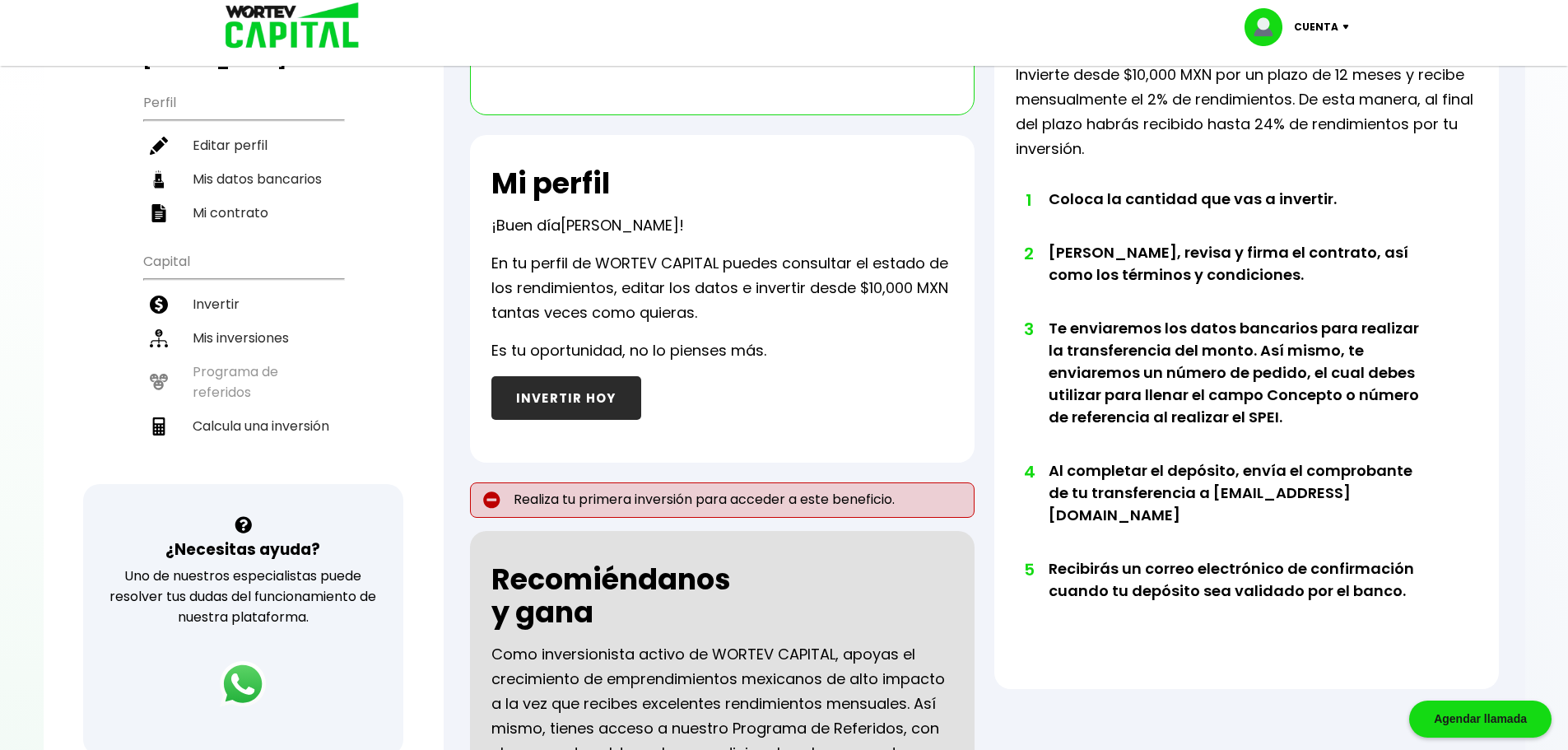
click at [255, 416] on li "Calcula una inversión" at bounding box center [243, 426] width 200 height 34
select select "1"
